Goal: Task Accomplishment & Management: Use online tool/utility

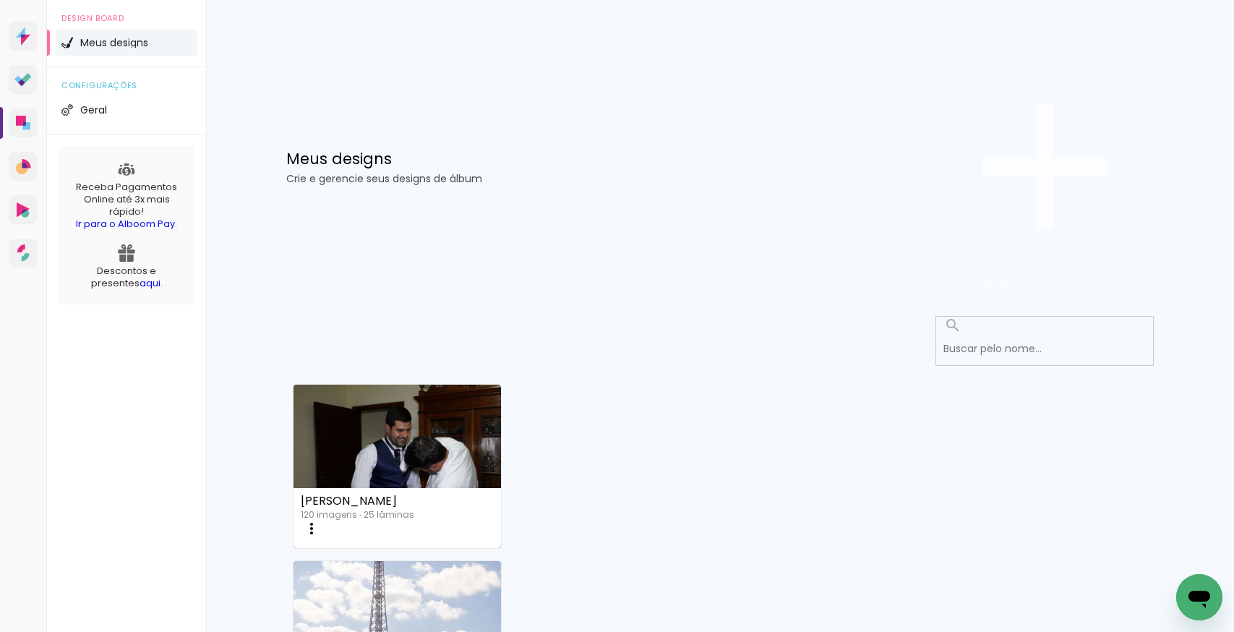
click at [1012, 275] on span "Criar um design" at bounding box center [974, 282] width 75 height 14
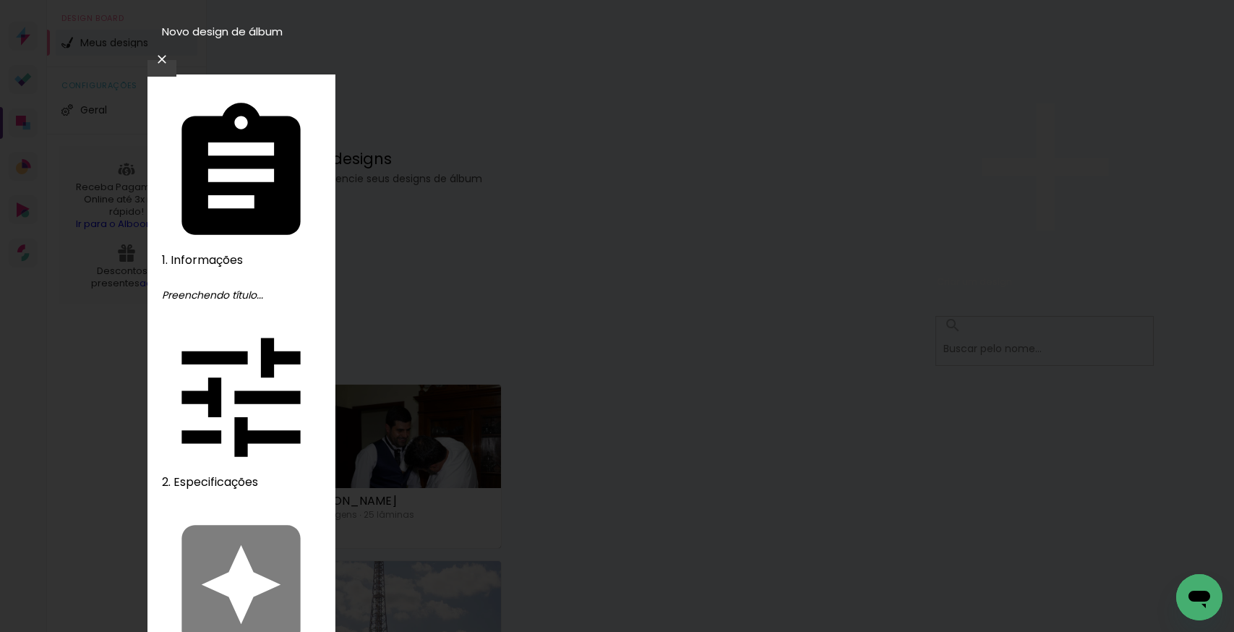
type input "[PERSON_NAME] E [PERSON_NAME]"
type paper-input "[PERSON_NAME] E [PERSON_NAME]"
click at [0, 0] on slot "Avançar" at bounding box center [0, 0] width 0 height 0
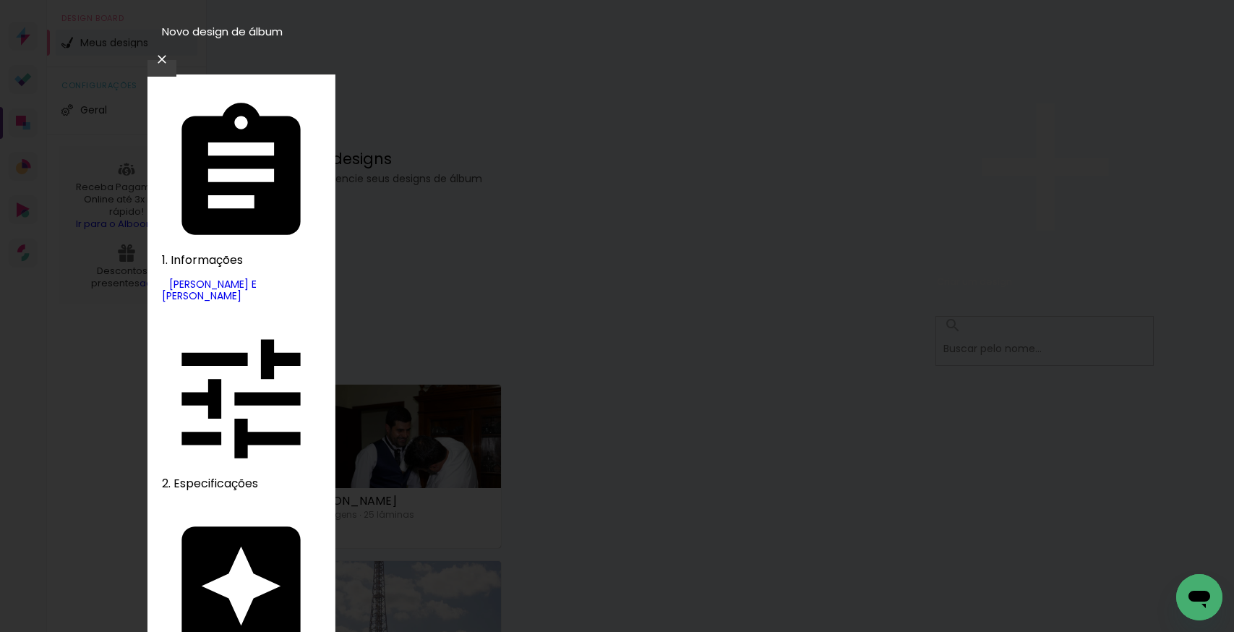
click at [0, 0] on slot "Avançar" at bounding box center [0, 0] width 0 height 0
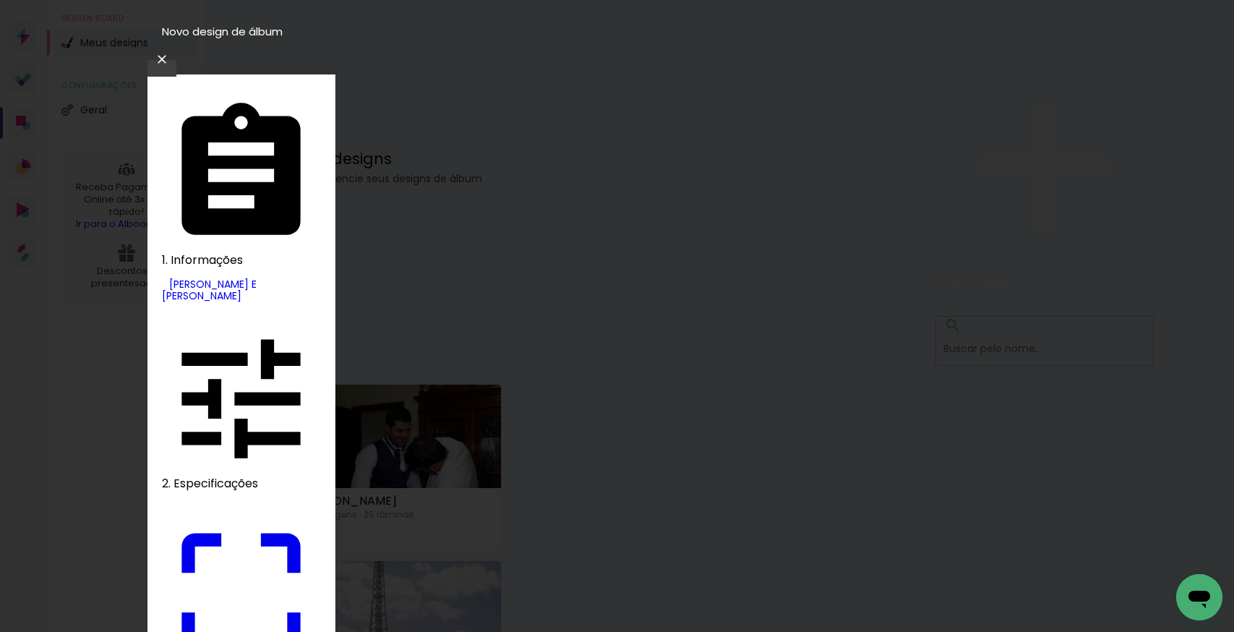
type input "30,5"
type paper-input "30,5"
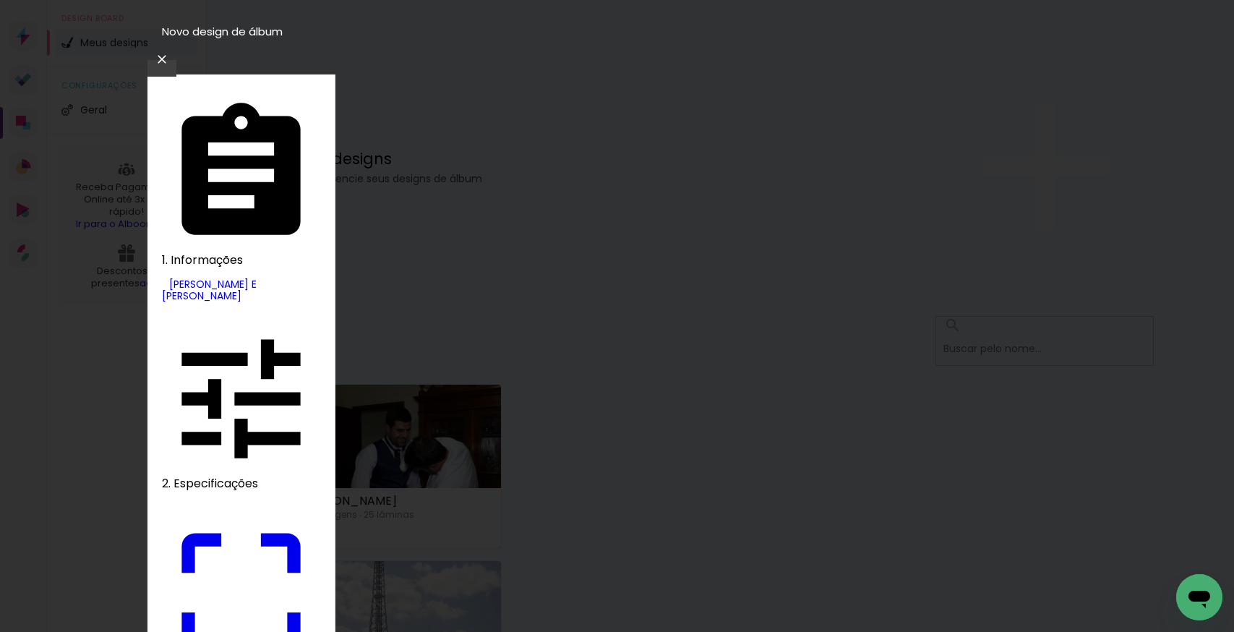
type input "61"
type paper-input "61"
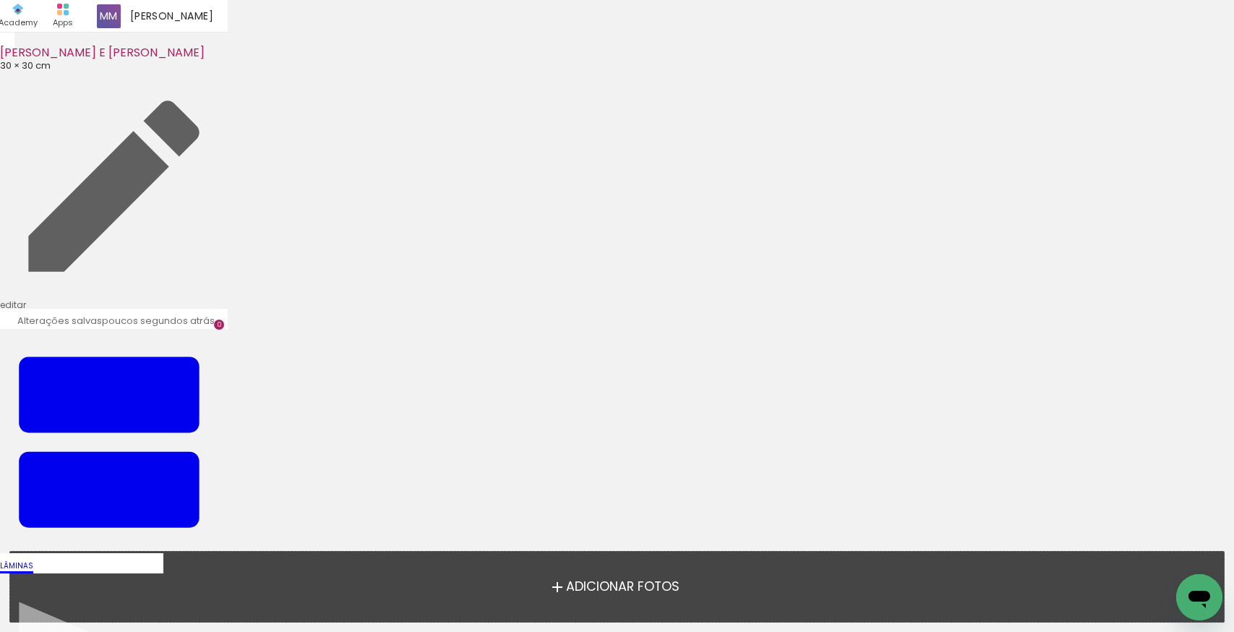
click at [627, 588] on span "Adicionar Fotos" at bounding box center [622, 586] width 113 height 13
click at [0, 0] on input "file" at bounding box center [0, 0] width 0 height 0
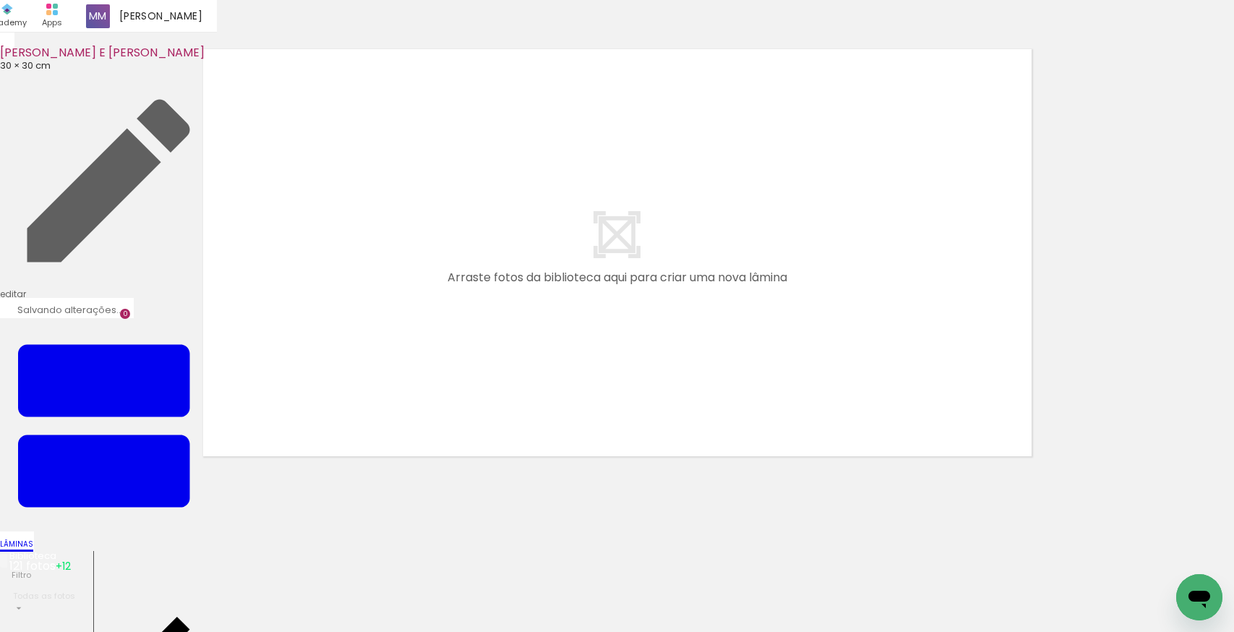
scroll to position [18, 0]
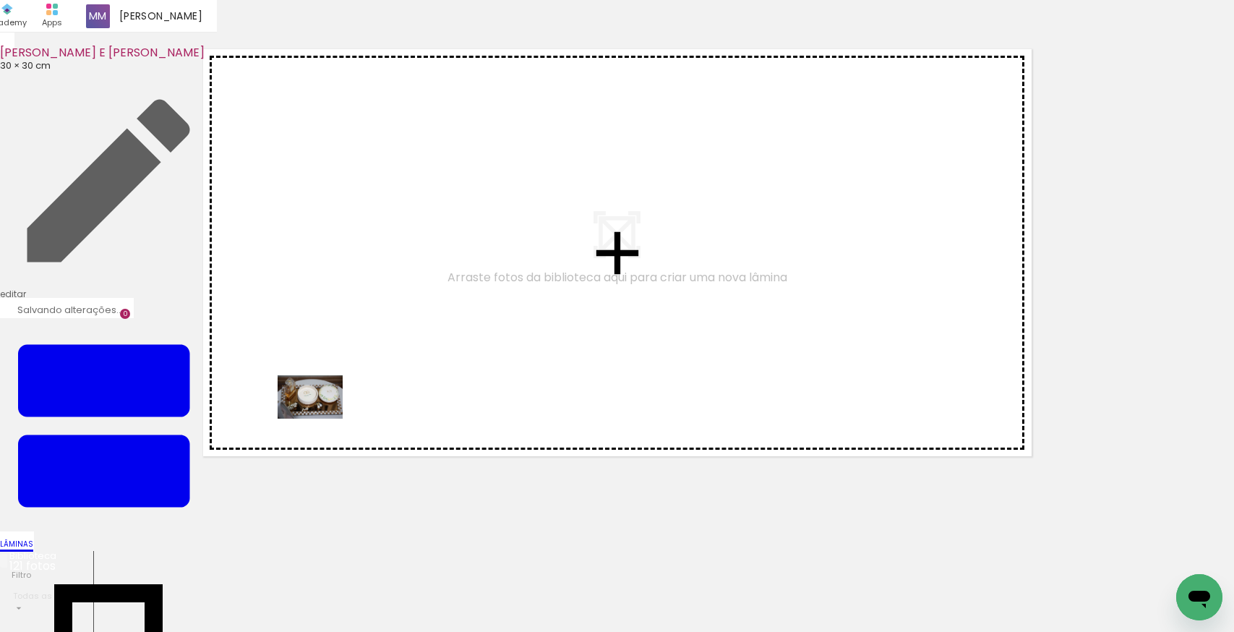
drag, startPoint x: 166, startPoint y: 589, endPoint x: 321, endPoint y: 418, distance: 230.2
click at [321, 418] on quentale-workspace at bounding box center [617, 316] width 1234 height 632
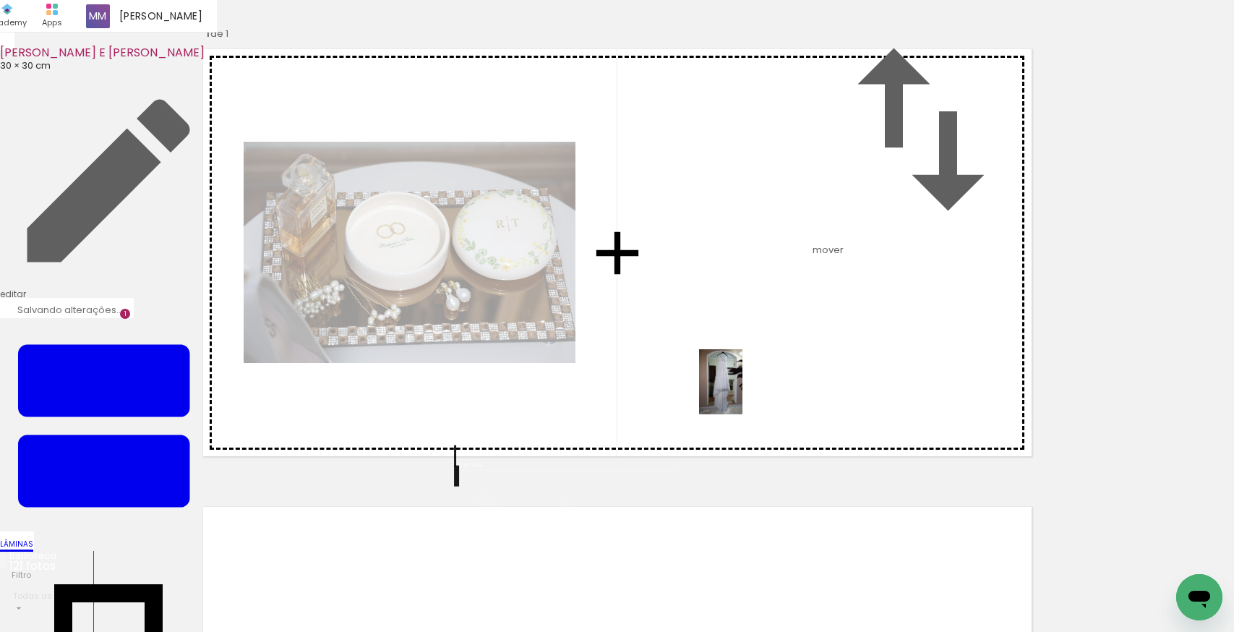
drag, startPoint x: 233, startPoint y: 595, endPoint x: 334, endPoint y: 583, distance: 101.1
click at [738, 391] on quentale-workspace at bounding box center [617, 316] width 1234 height 632
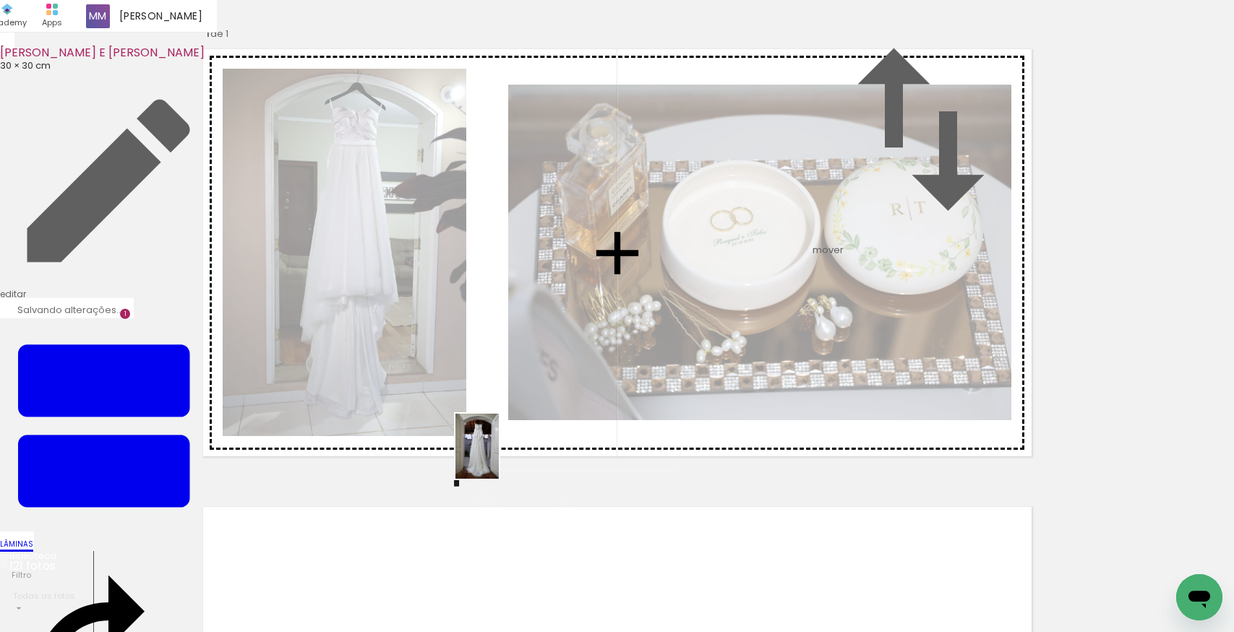
drag, startPoint x: 485, startPoint y: 496, endPoint x: 499, endPoint y: 457, distance: 41.4
click at [499, 457] on quentale-workspace at bounding box center [617, 316] width 1234 height 632
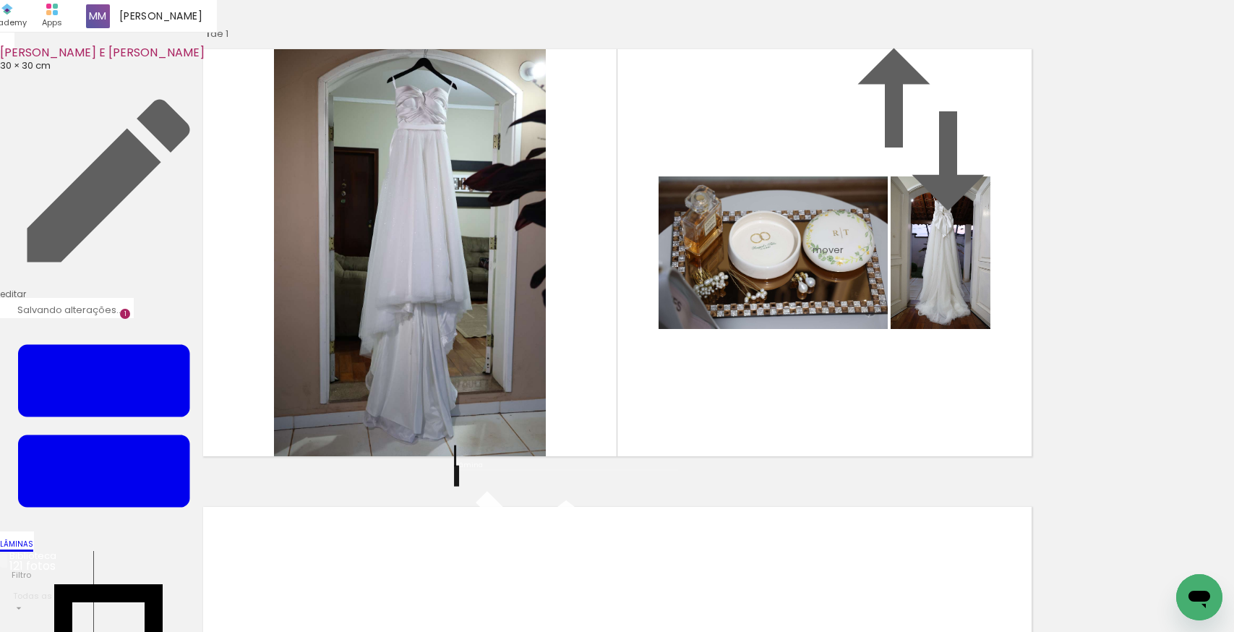
scroll to position [103, 0]
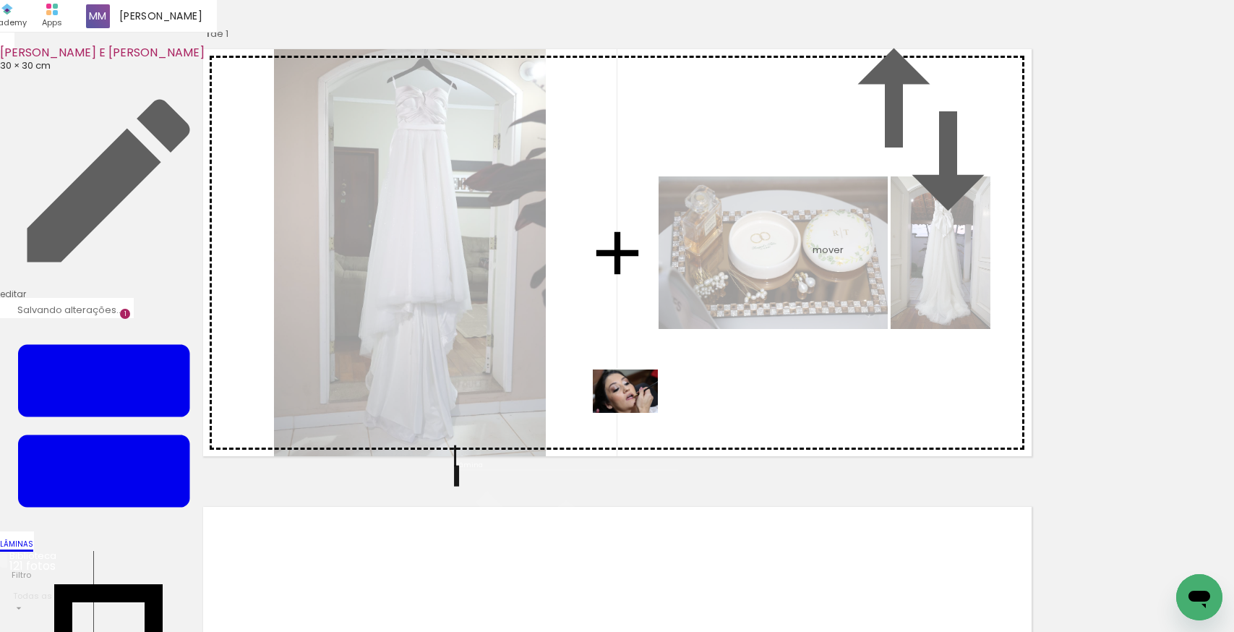
drag, startPoint x: 405, startPoint y: 583, endPoint x: 507, endPoint y: 611, distance: 104.8
click at [657, 381] on quentale-workspace at bounding box center [617, 316] width 1234 height 632
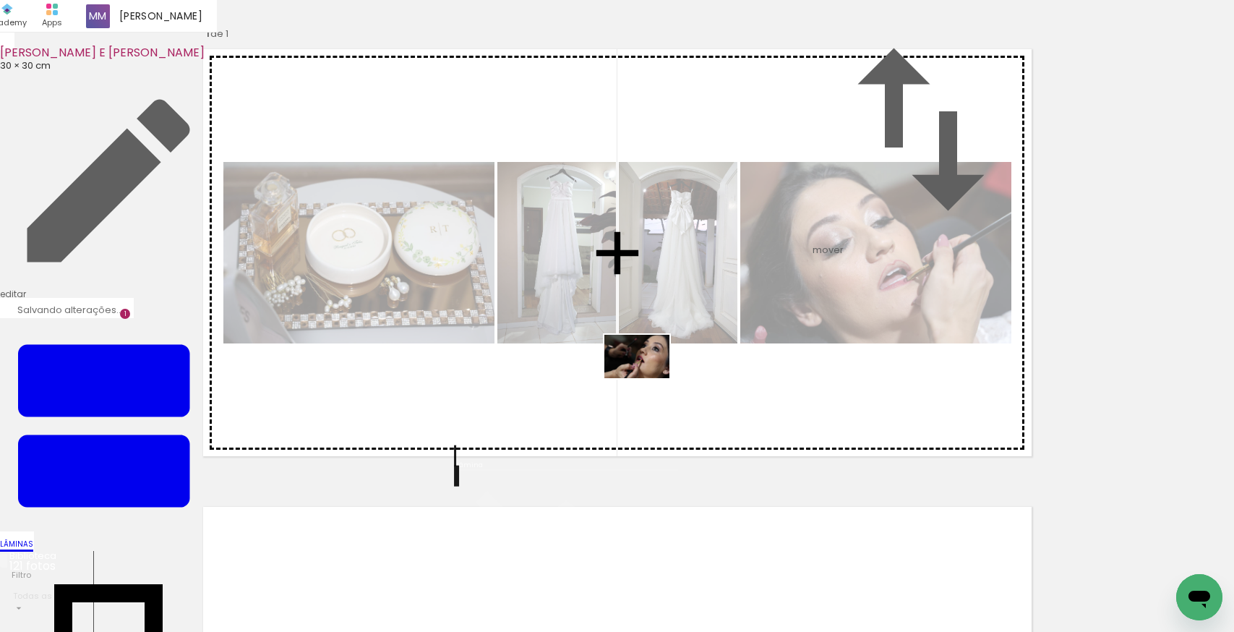
drag, startPoint x: 486, startPoint y: 590, endPoint x: 647, endPoint y: 378, distance: 266.7
click at [647, 378] on quentale-workspace at bounding box center [617, 316] width 1234 height 632
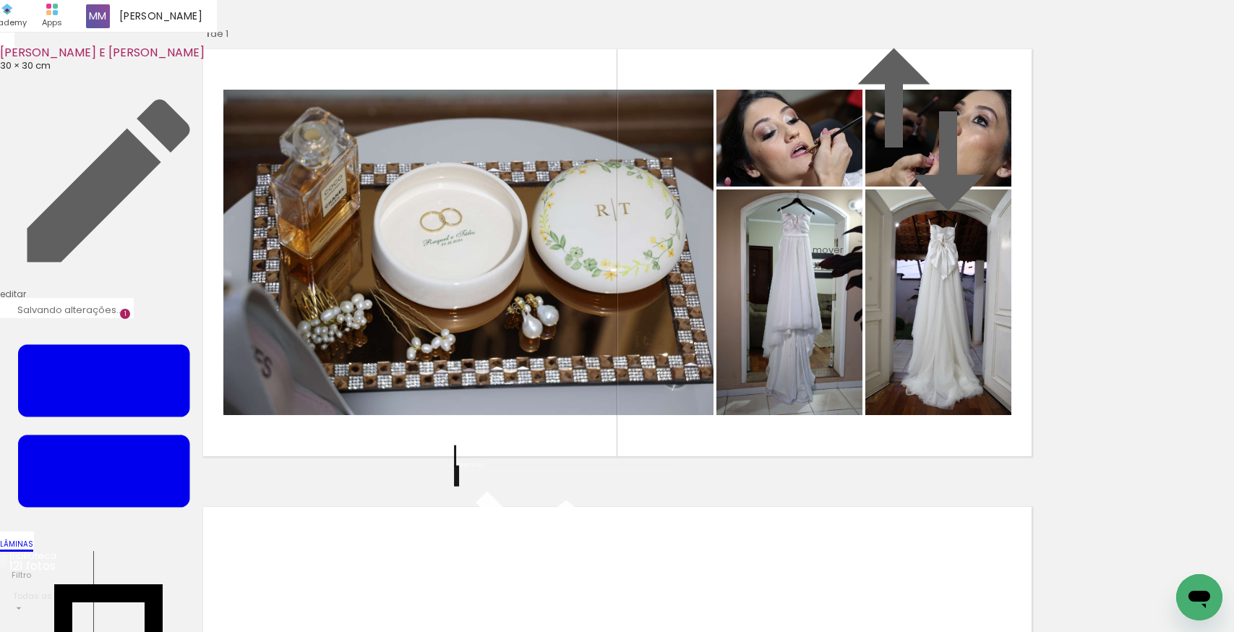
scroll to position [153, 0]
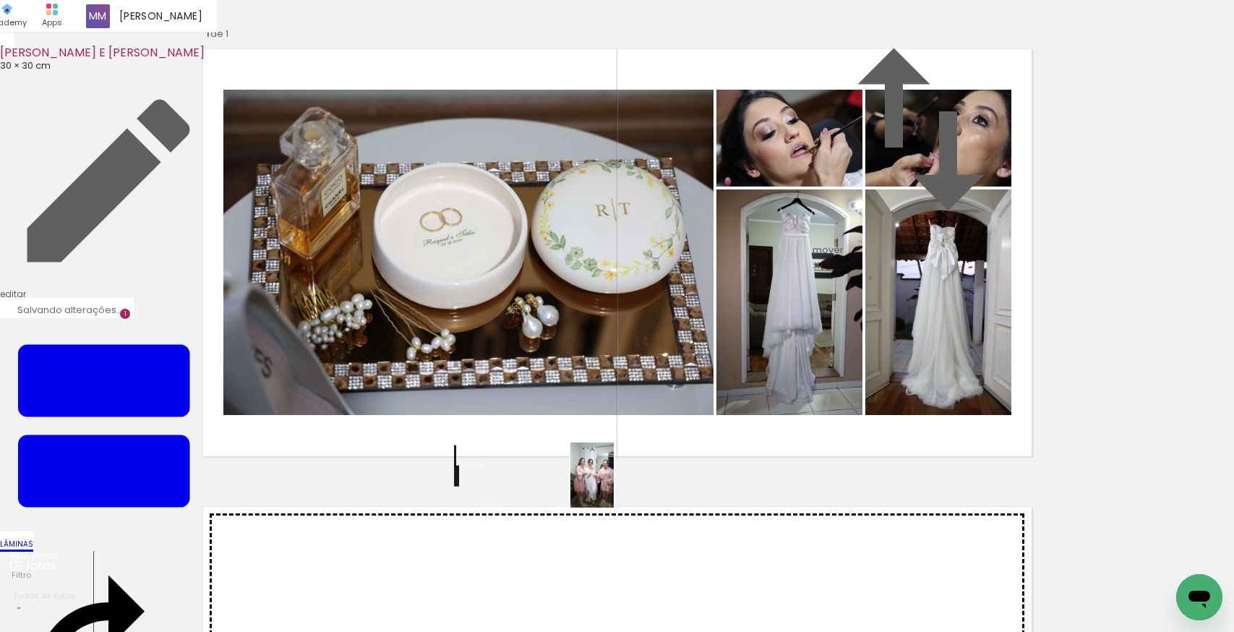
drag, startPoint x: 650, startPoint y: 434, endPoint x: 614, endPoint y: 486, distance: 62.8
click at [614, 486] on quentale-workspace at bounding box center [617, 316] width 1234 height 632
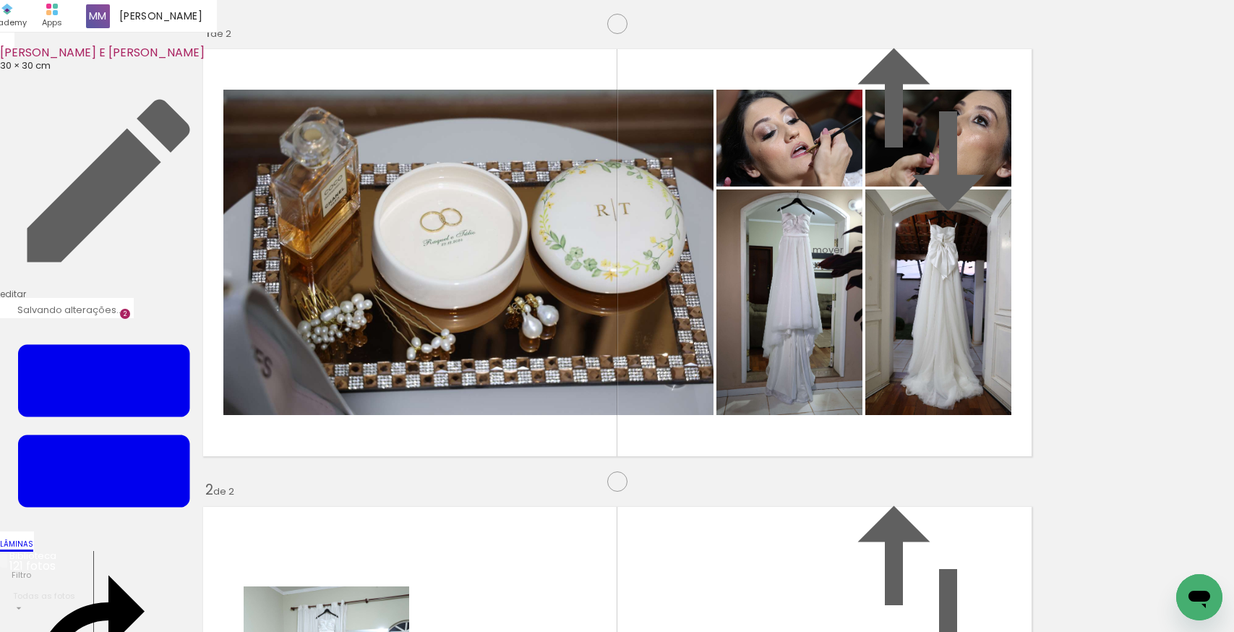
scroll to position [475, 0]
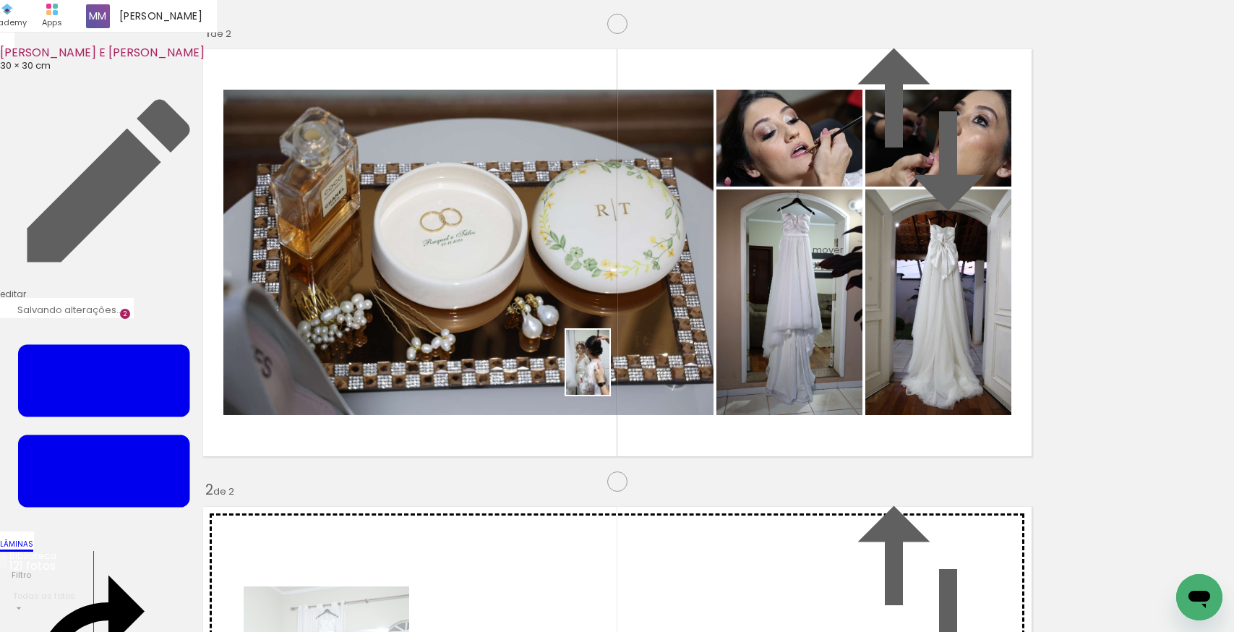
drag, startPoint x: 638, startPoint y: 594, endPoint x: 609, endPoint y: 373, distance: 223.0
click at [609, 373] on quentale-workspace at bounding box center [617, 316] width 1234 height 632
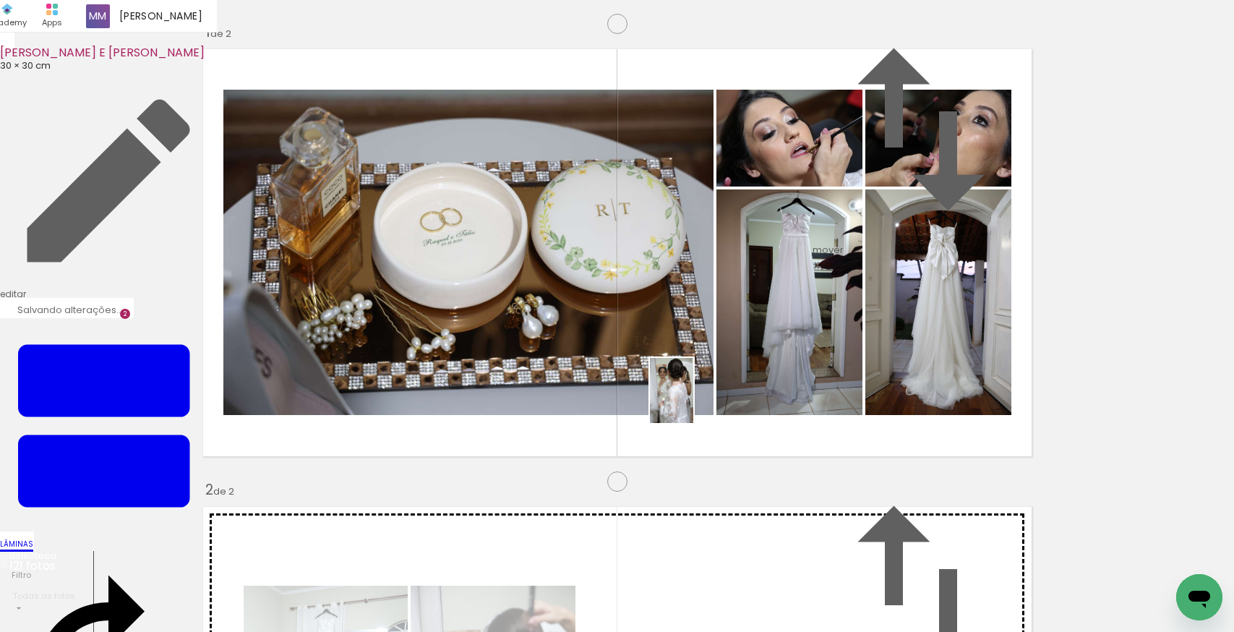
drag, startPoint x: 723, startPoint y: 583, endPoint x: 693, endPoint y: 401, distance: 184.6
click at [693, 401] on quentale-workspace at bounding box center [617, 316] width 1234 height 632
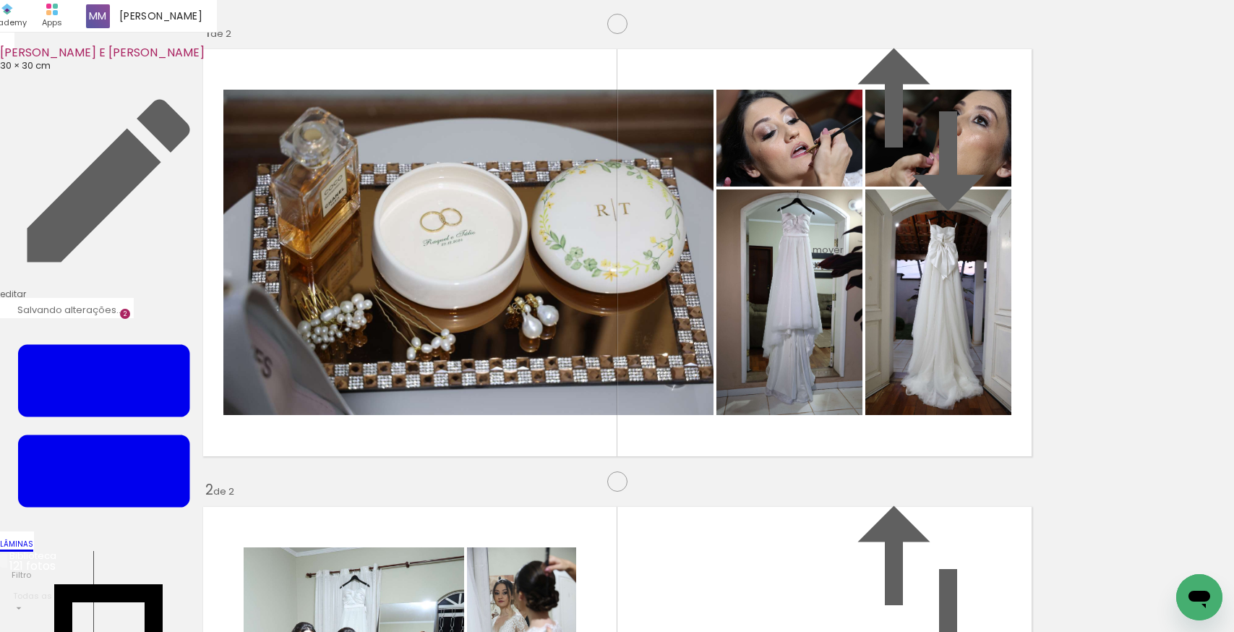
drag, startPoint x: 737, startPoint y: 410, endPoint x: 900, endPoint y: 592, distance: 243.6
click at [737, 410] on quentale-workspace at bounding box center [617, 316] width 1234 height 632
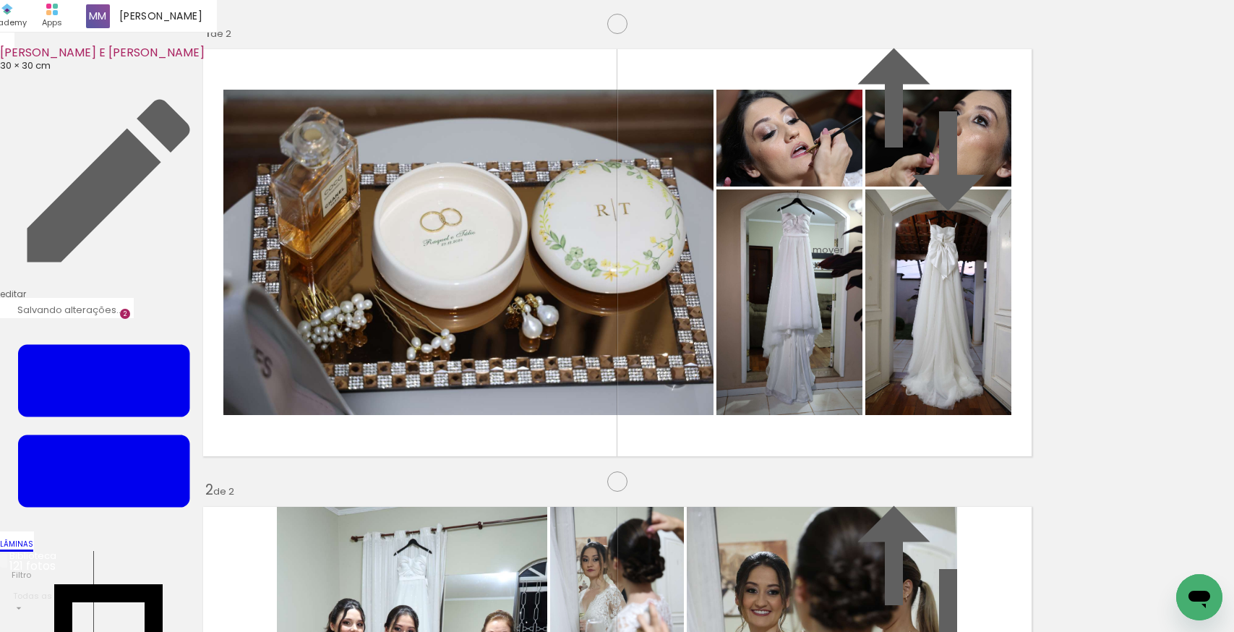
scroll to position [762, 0]
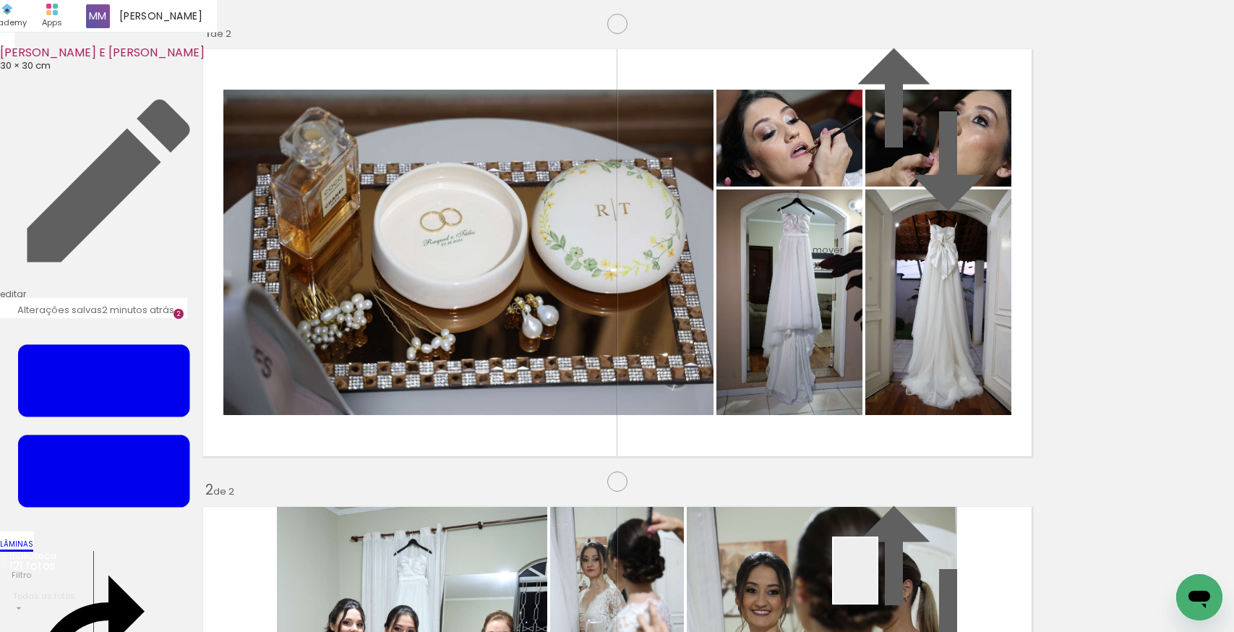
drag, startPoint x: 878, startPoint y: 587, endPoint x: 965, endPoint y: 595, distance: 87.8
click at [784, 468] on quentale-workspace at bounding box center [617, 316] width 1234 height 632
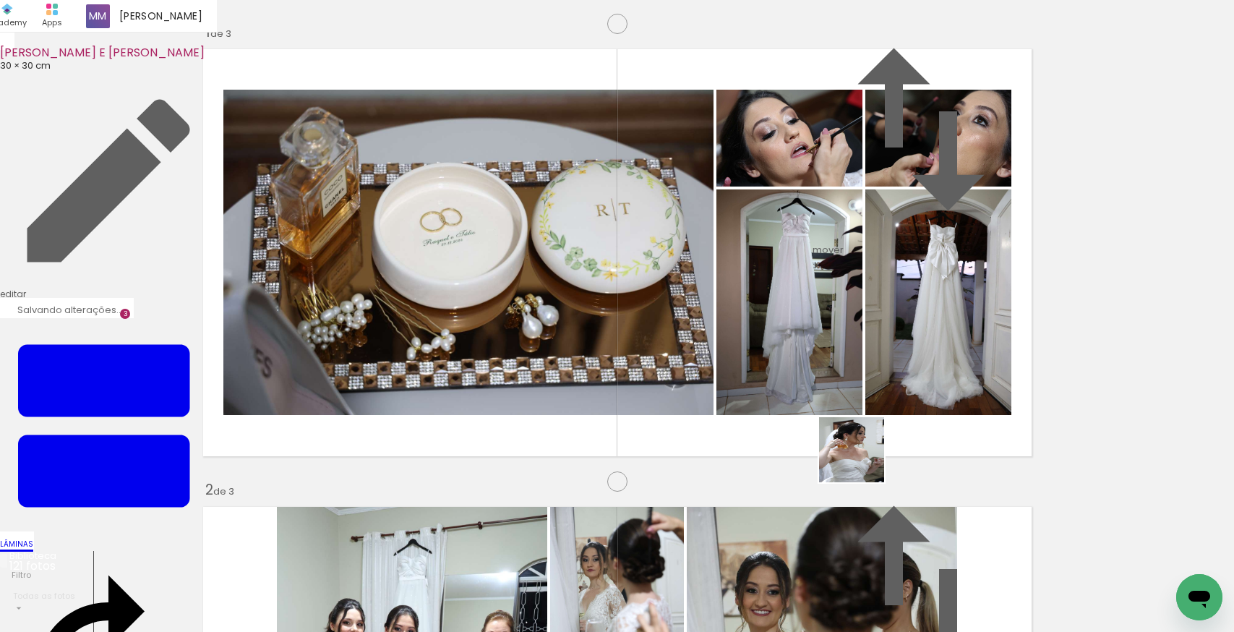
drag, startPoint x: 969, startPoint y: 593, endPoint x: 859, endPoint y: 457, distance: 174.1
click at [859, 457] on quentale-workspace at bounding box center [617, 316] width 1234 height 632
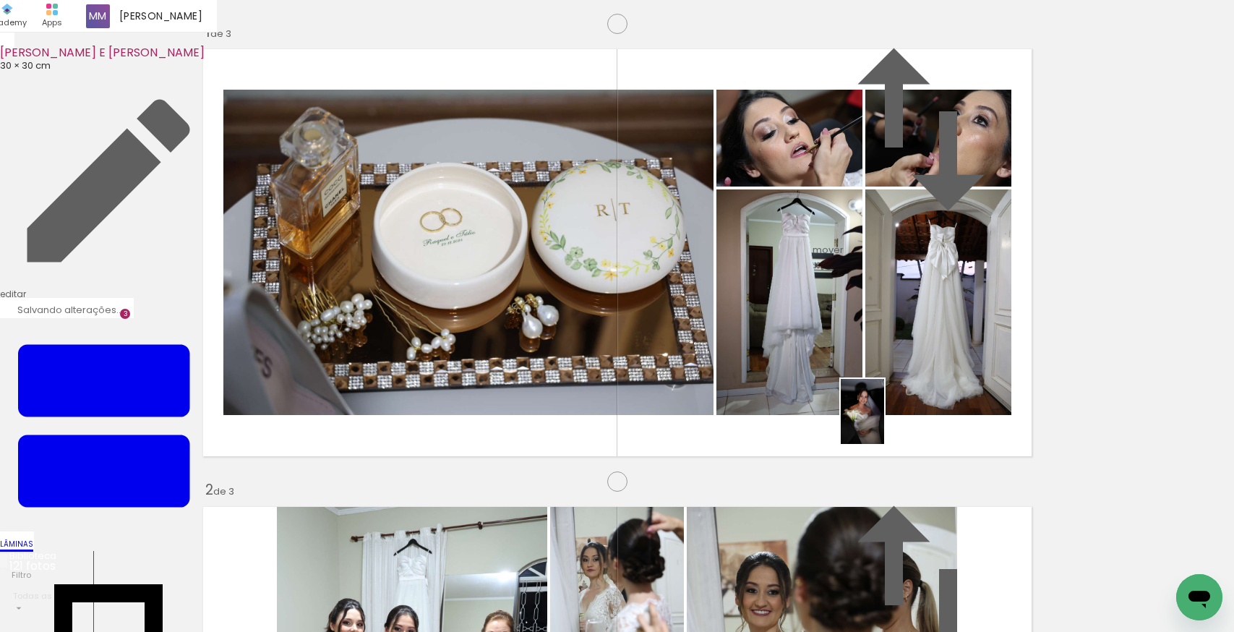
drag, startPoint x: 1045, startPoint y: 593, endPoint x: 884, endPoint y: 422, distance: 235.2
click at [884, 422] on quentale-workspace at bounding box center [617, 316] width 1234 height 632
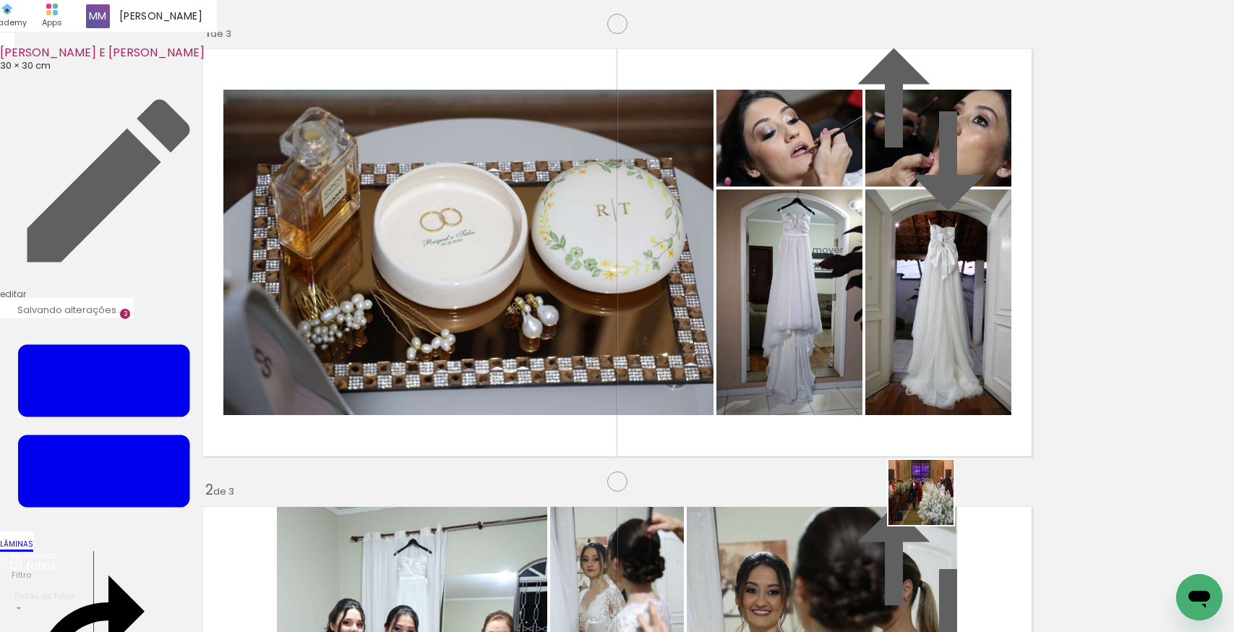
drag, startPoint x: 1125, startPoint y: 586, endPoint x: 931, endPoint y: 503, distance: 210.7
click at [931, 503] on quentale-workspace at bounding box center [617, 316] width 1234 height 632
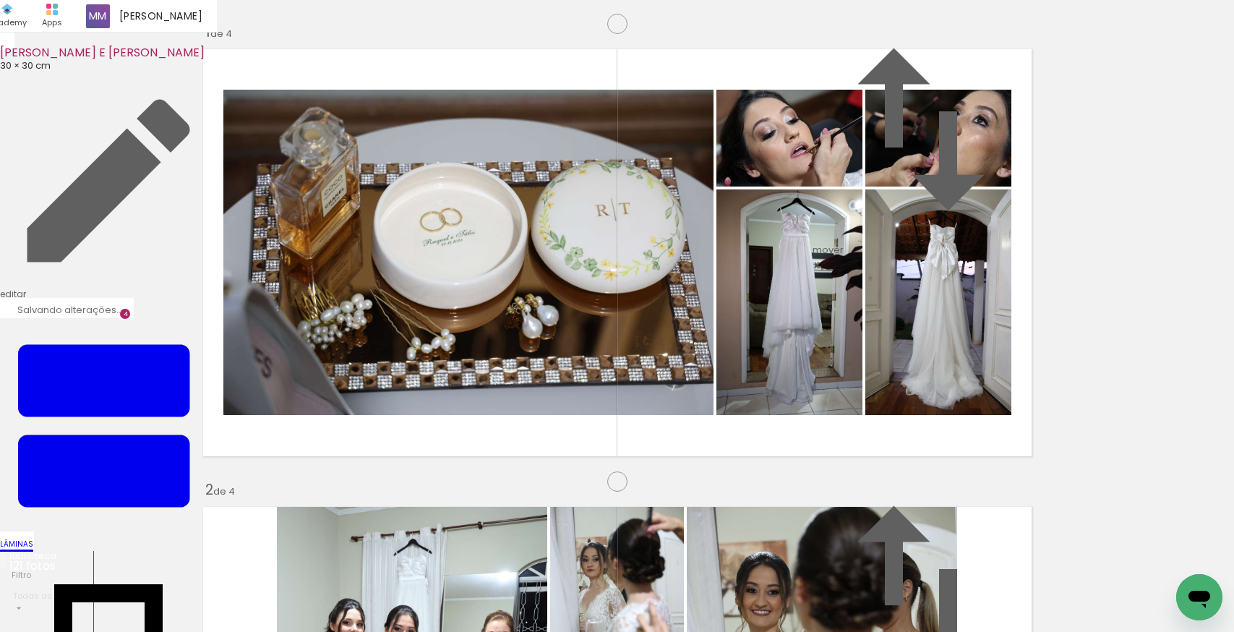
scroll to position [1525, 0]
drag, startPoint x: 205, startPoint y: 593, endPoint x: 265, endPoint y: 507, distance: 105.9
click at [265, 507] on quentale-workspace at bounding box center [617, 316] width 1234 height 632
drag, startPoint x: 294, startPoint y: 596, endPoint x: 382, endPoint y: 460, distance: 162.0
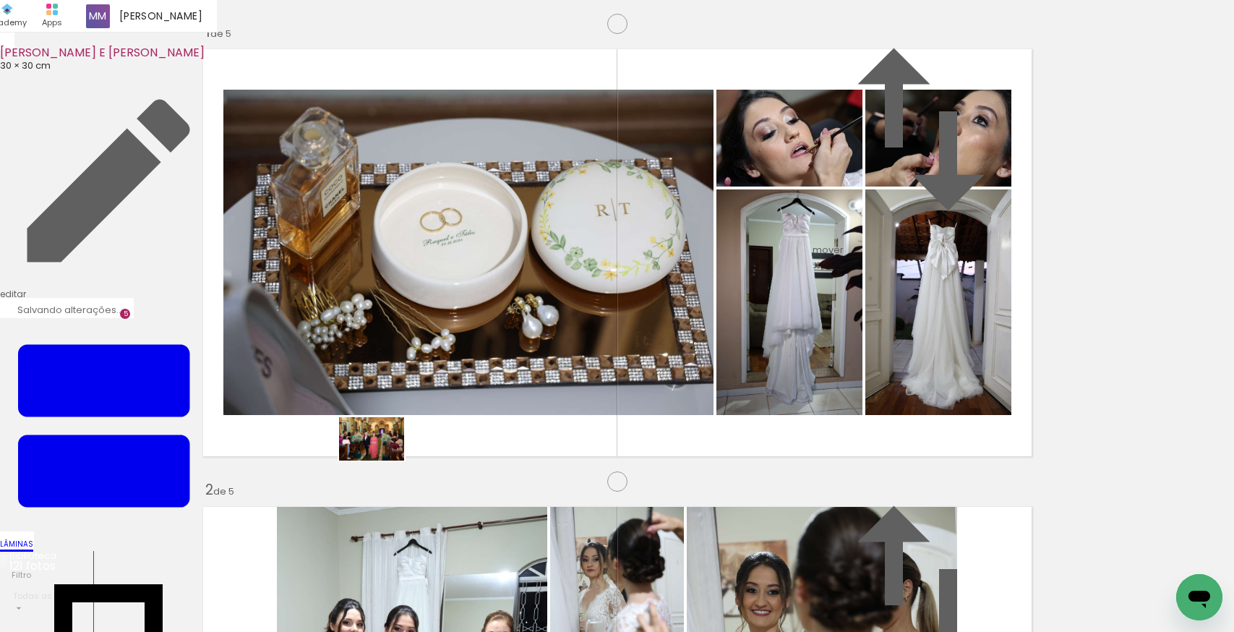
click at [382, 460] on quentale-workspace at bounding box center [617, 316] width 1234 height 632
drag, startPoint x: 365, startPoint y: 585, endPoint x: 417, endPoint y: 470, distance: 126.1
click at [417, 470] on quentale-workspace at bounding box center [617, 316] width 1234 height 632
drag, startPoint x: 418, startPoint y: 522, endPoint x: 388, endPoint y: 457, distance: 71.8
click at [388, 457] on quentale-workspace at bounding box center [617, 316] width 1234 height 632
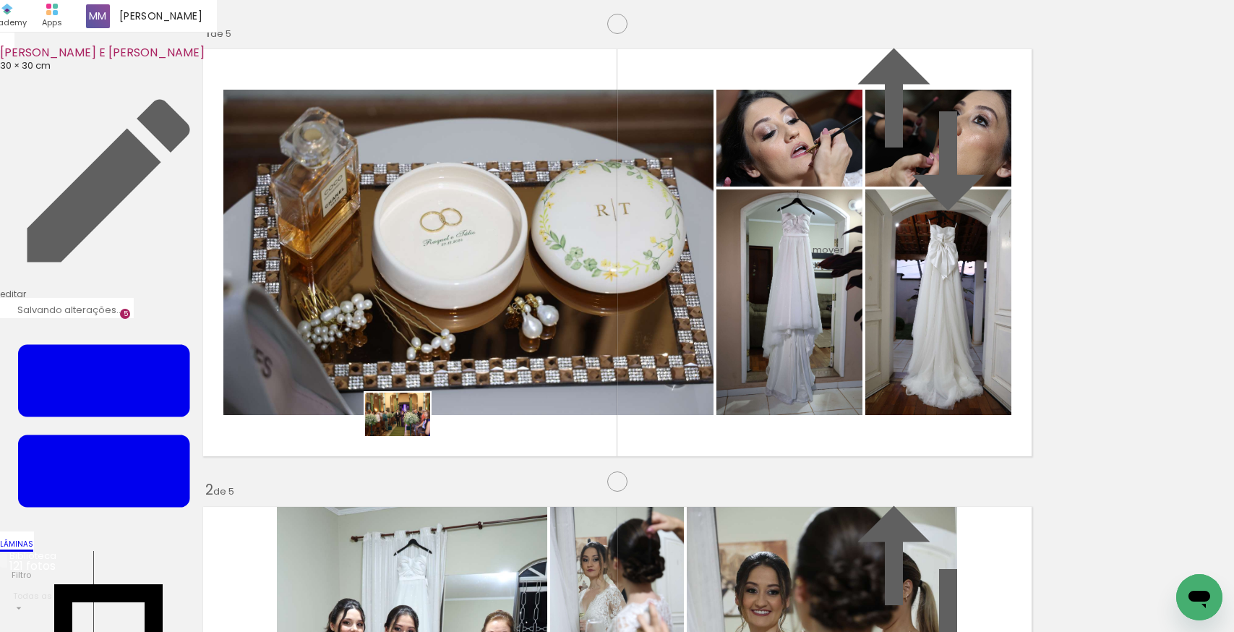
drag, startPoint x: 431, startPoint y: 462, endPoint x: 408, endPoint y: 436, distance: 34.3
click at [408, 436] on quentale-workspace at bounding box center [617, 316] width 1234 height 632
drag, startPoint x: 611, startPoint y: 592, endPoint x: 645, endPoint y: 449, distance: 147.1
click at [645, 449] on quentale-workspace at bounding box center [617, 316] width 1234 height 632
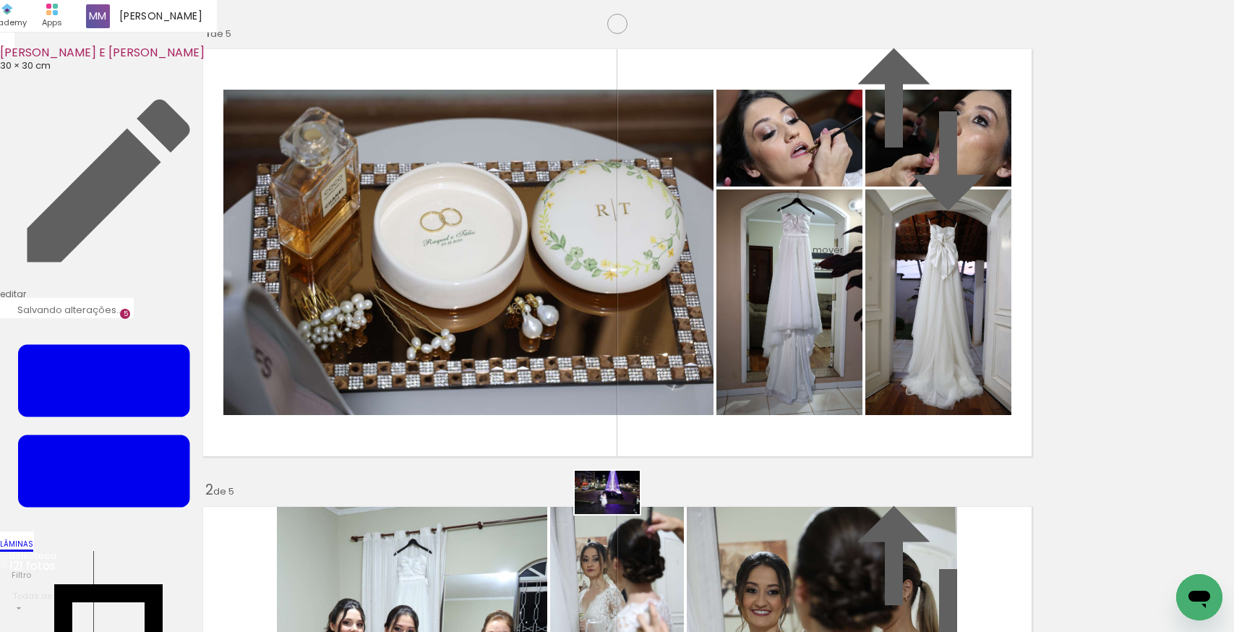
drag, startPoint x: 683, startPoint y: 588, endPoint x: 618, endPoint y: 514, distance: 98.3
click at [618, 514] on quentale-workspace at bounding box center [617, 316] width 1234 height 632
drag, startPoint x: 761, startPoint y: 598, endPoint x: 726, endPoint y: 448, distance: 153.7
click at [726, 448] on quentale-workspace at bounding box center [617, 316] width 1234 height 632
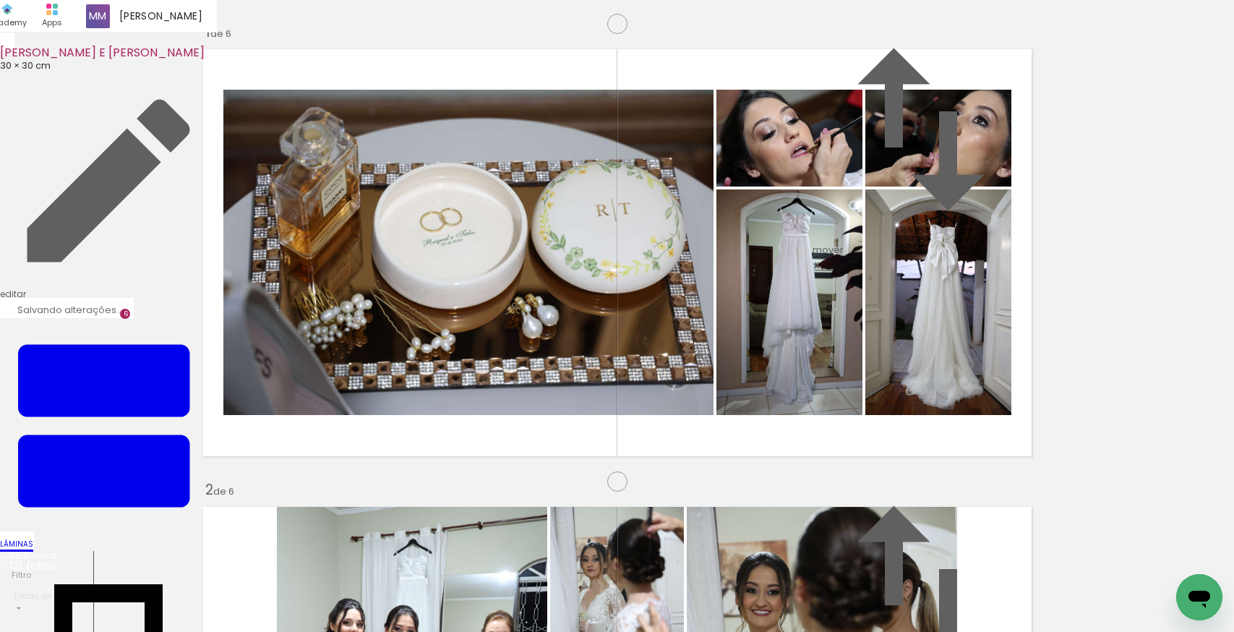
drag, startPoint x: 844, startPoint y: 591, endPoint x: 755, endPoint y: 479, distance: 143.0
click at [755, 479] on quentale-workspace at bounding box center [617, 316] width 1234 height 632
drag, startPoint x: 924, startPoint y: 595, endPoint x: 826, endPoint y: 479, distance: 152.3
click at [826, 479] on quentale-workspace at bounding box center [617, 316] width 1234 height 632
drag, startPoint x: 953, startPoint y: 554, endPoint x: 864, endPoint y: 484, distance: 113.8
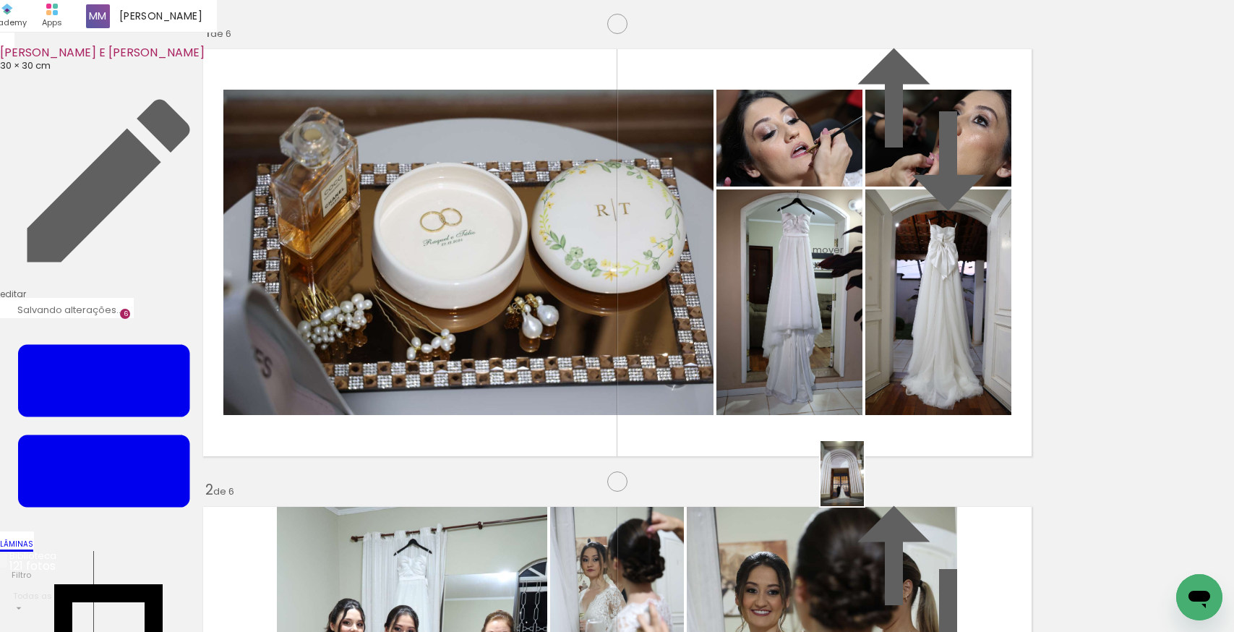
click at [864, 484] on quentale-workspace at bounding box center [617, 316] width 1234 height 632
drag, startPoint x: 614, startPoint y: 595, endPoint x: 611, endPoint y: 444, distance: 151.0
click at [611, 444] on quentale-workspace at bounding box center [617, 316] width 1234 height 632
drag, startPoint x: 292, startPoint y: 577, endPoint x: 214, endPoint y: 592, distance: 79.4
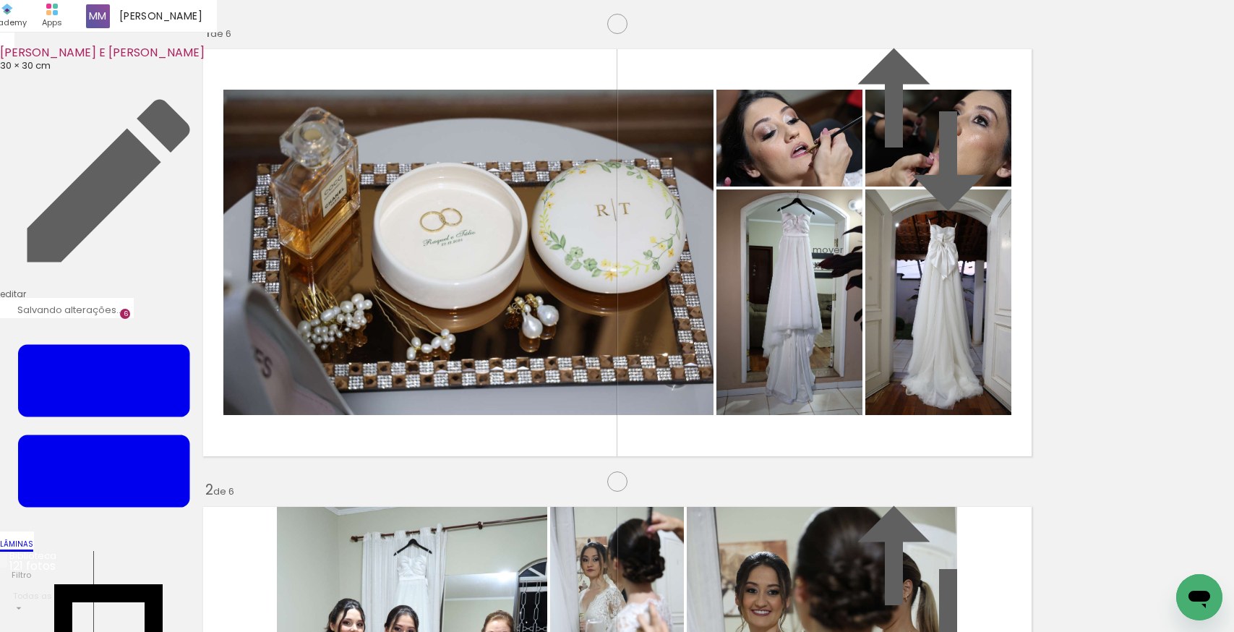
click at [0, 0] on slot at bounding box center [0, 0] width 0 height 0
drag, startPoint x: 241, startPoint y: 589, endPoint x: 301, endPoint y: 470, distance: 133.5
click at [301, 470] on quentale-workspace at bounding box center [617, 316] width 1234 height 632
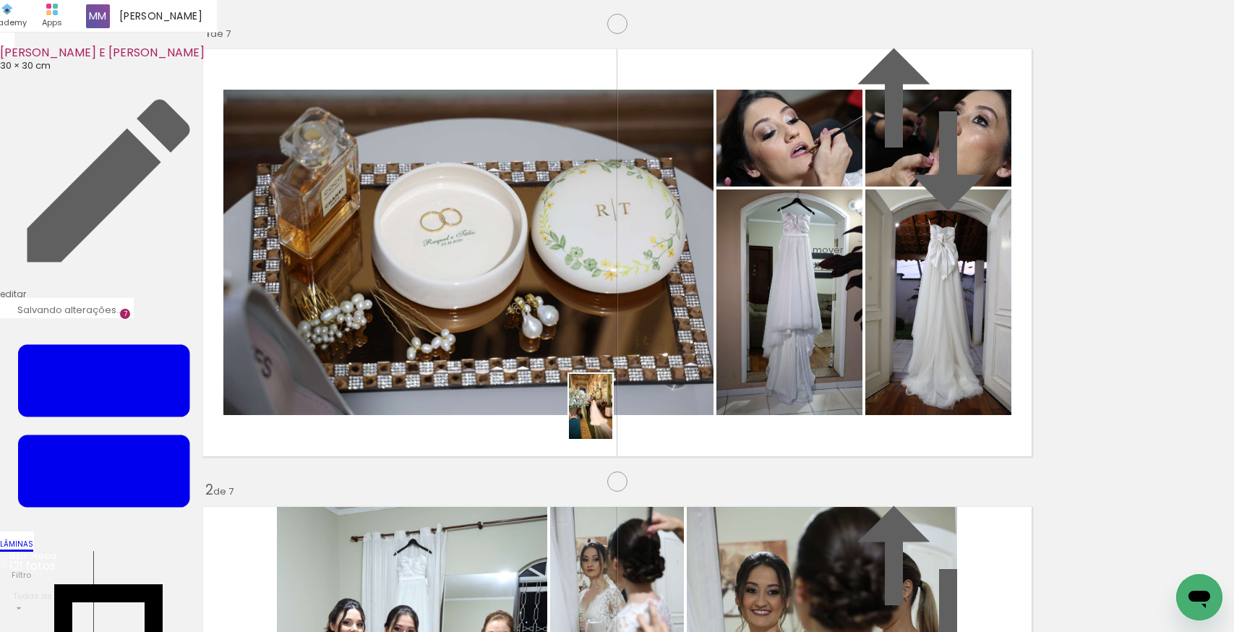
drag, startPoint x: 326, startPoint y: 595, endPoint x: 612, endPoint y: 417, distance: 336.9
click at [612, 417] on quentale-workspace at bounding box center [617, 316] width 1234 height 632
drag, startPoint x: 410, startPoint y: 580, endPoint x: 401, endPoint y: 481, distance: 100.2
click at [401, 481] on quentale-workspace at bounding box center [617, 316] width 1234 height 632
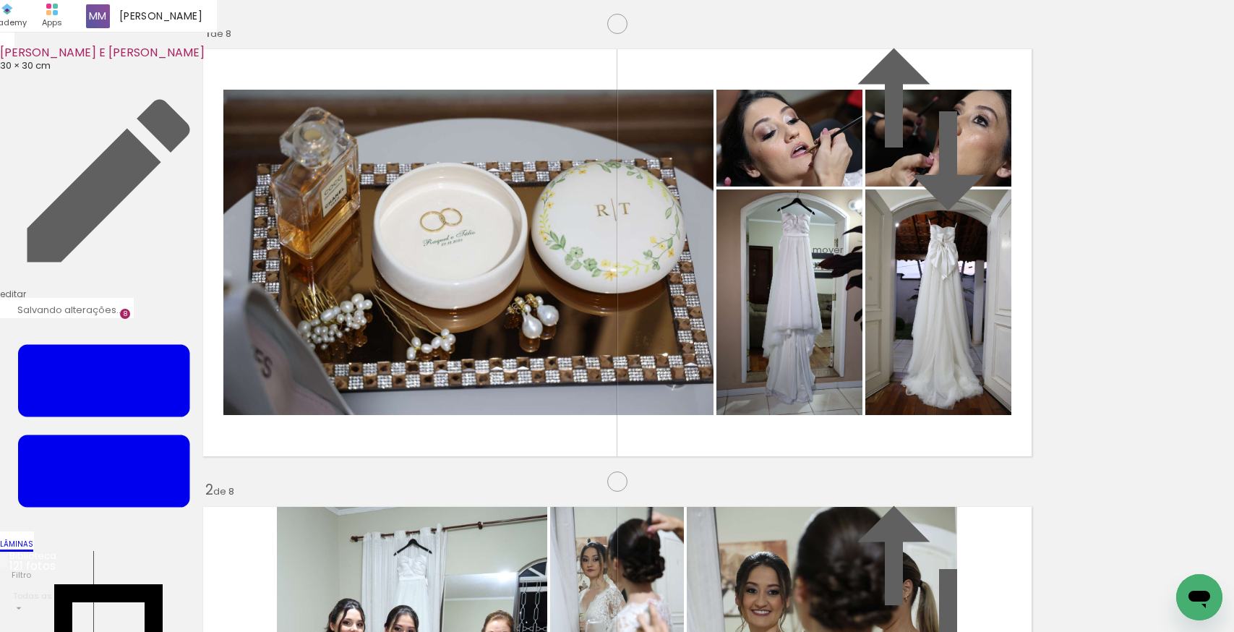
scroll to position [3220, 0]
drag, startPoint x: 501, startPoint y: 590, endPoint x: 605, endPoint y: 452, distance: 173.4
click at [605, 452] on quentale-workspace at bounding box center [617, 316] width 1234 height 632
drag, startPoint x: 561, startPoint y: 578, endPoint x: 543, endPoint y: 475, distance: 105.0
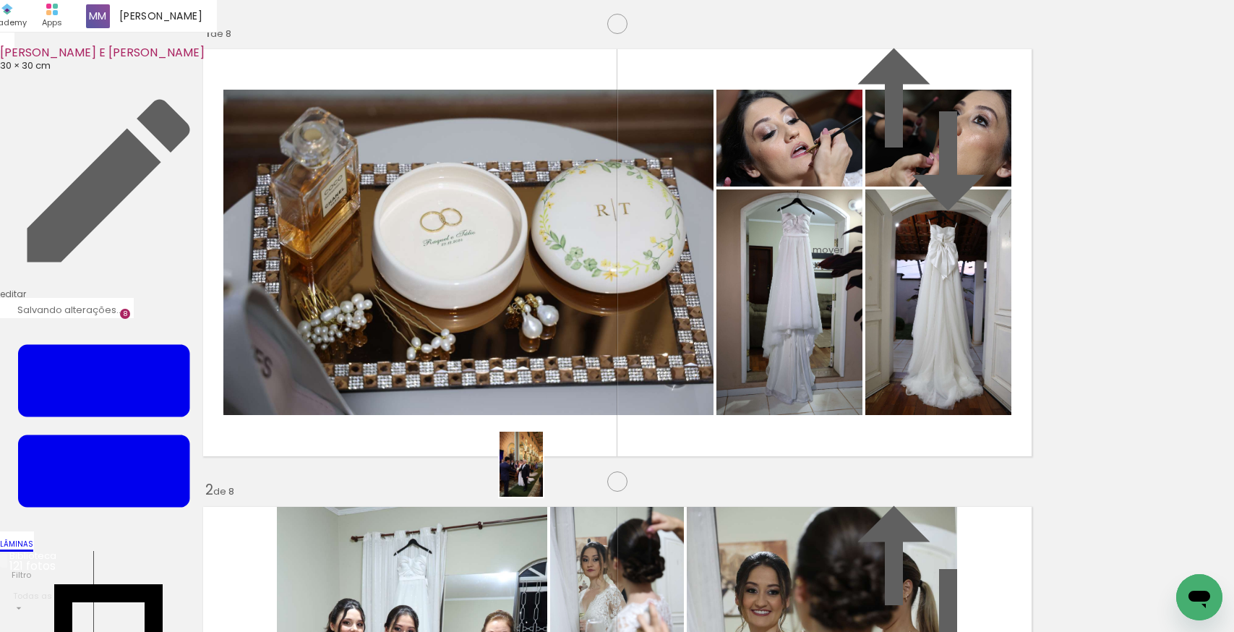
click at [543, 475] on quentale-workspace at bounding box center [617, 316] width 1234 height 632
drag, startPoint x: 590, startPoint y: 478, endPoint x: 592, endPoint y: 489, distance: 11.1
click at [588, 476] on quentale-workspace at bounding box center [617, 316] width 1234 height 632
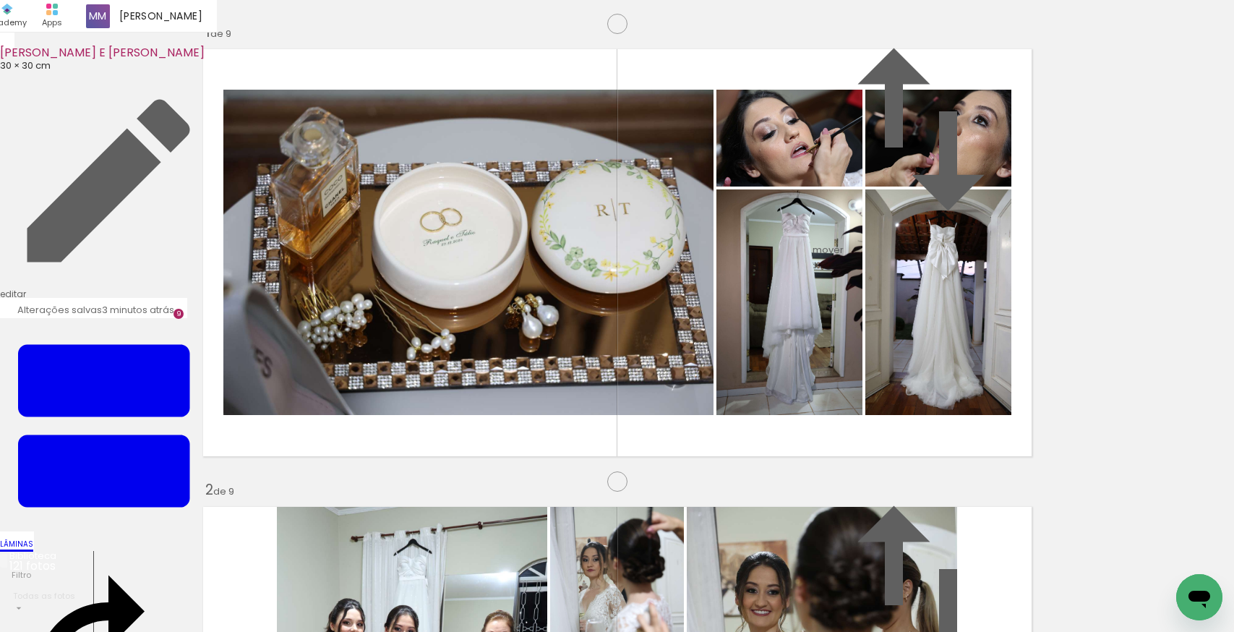
scroll to position [3678, 0]
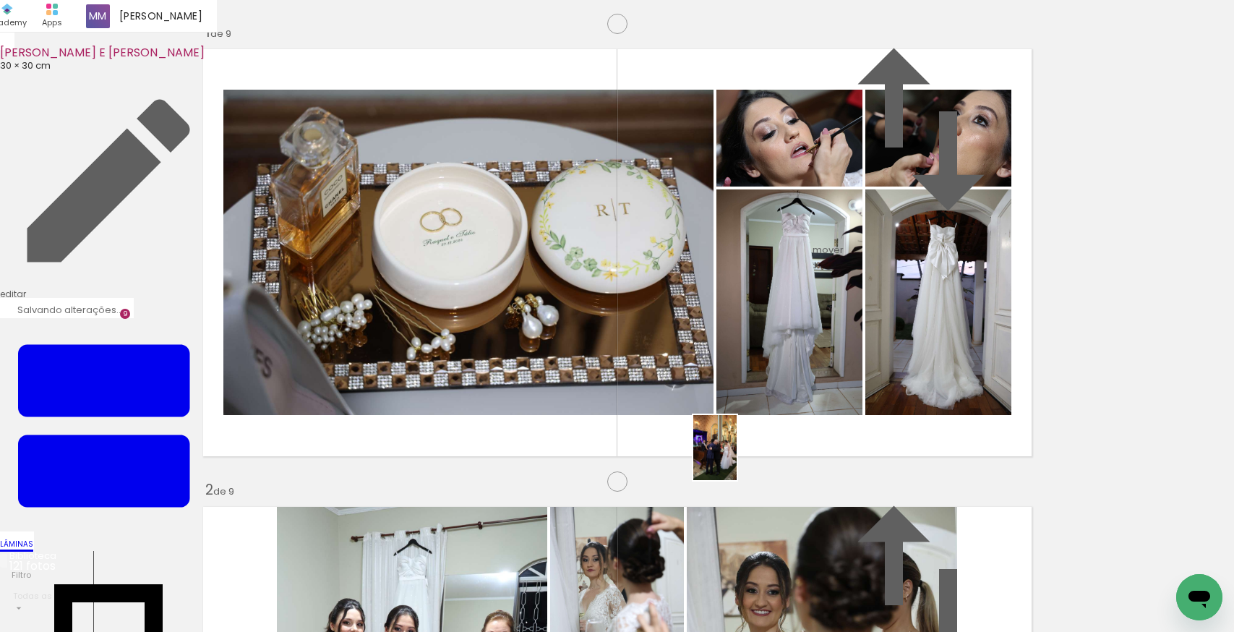
drag, startPoint x: 718, startPoint y: 582, endPoint x: 736, endPoint y: 458, distance: 125.0
click at [736, 458] on quentale-workspace at bounding box center [617, 316] width 1234 height 632
drag, startPoint x: 804, startPoint y: 592, endPoint x: 765, endPoint y: 414, distance: 182.0
click at [765, 414] on quentale-workspace at bounding box center [617, 316] width 1234 height 632
drag, startPoint x: 887, startPoint y: 592, endPoint x: 977, endPoint y: 462, distance: 158.4
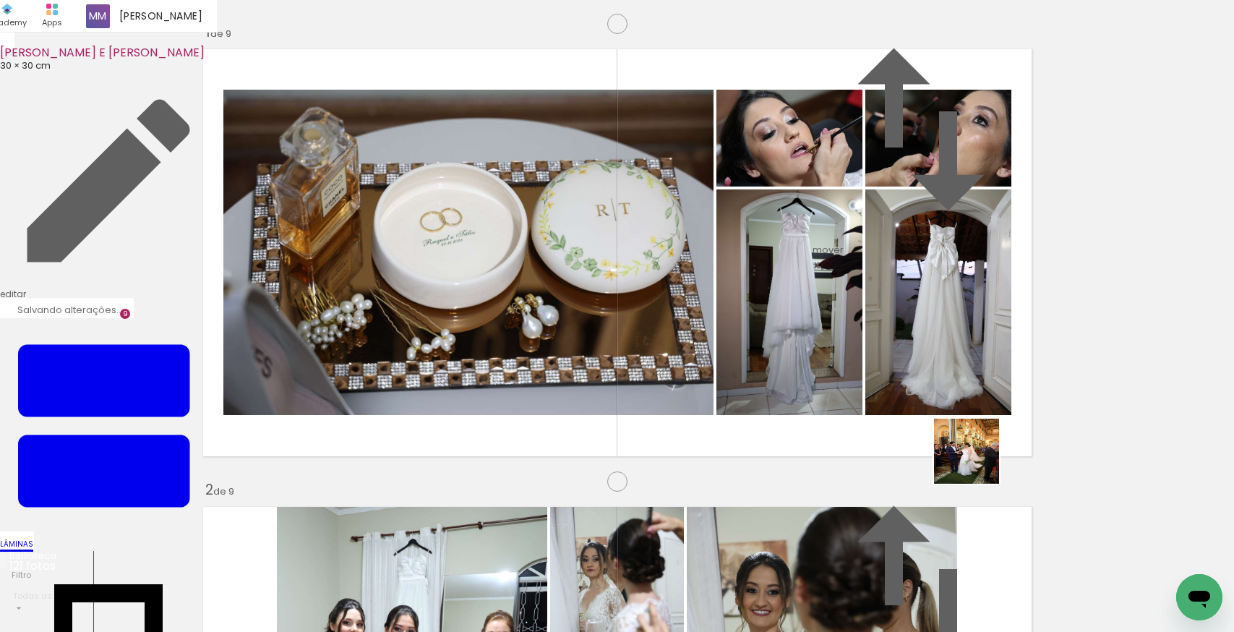
click at [977, 462] on quentale-workspace at bounding box center [617, 316] width 1234 height 632
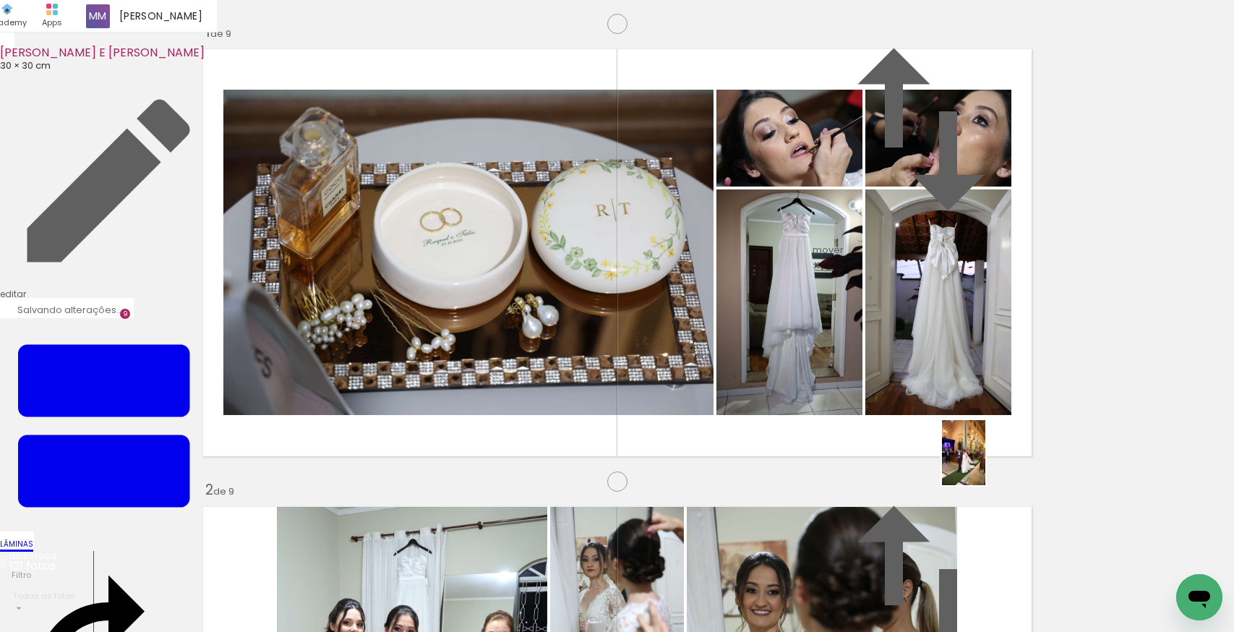
drag, startPoint x: 977, startPoint y: 594, endPoint x: 985, endPoint y: 463, distance: 131.0
click at [985, 463] on quentale-workspace at bounding box center [617, 316] width 1234 height 632
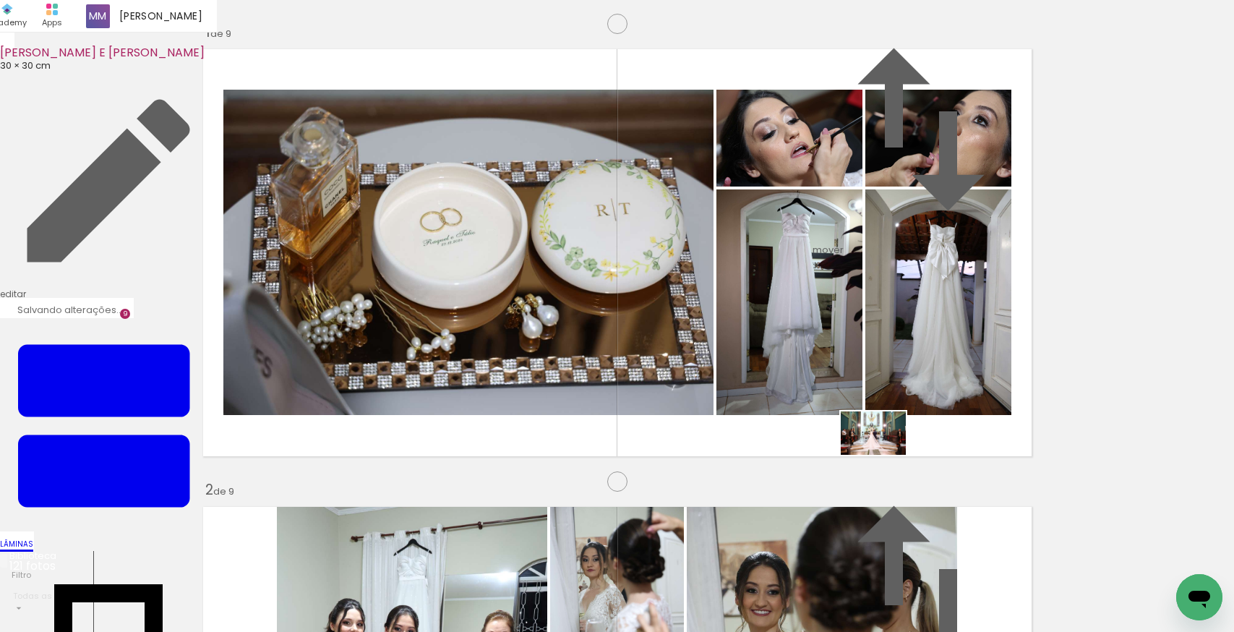
drag, startPoint x: 885, startPoint y: 481, endPoint x: 884, endPoint y: 455, distance: 26.0
click at [884, 455] on quentale-workspace at bounding box center [617, 316] width 1234 height 632
drag, startPoint x: 1132, startPoint y: 583, endPoint x: 855, endPoint y: 424, distance: 319.8
click at [855, 424] on quentale-workspace at bounding box center [617, 316] width 1234 height 632
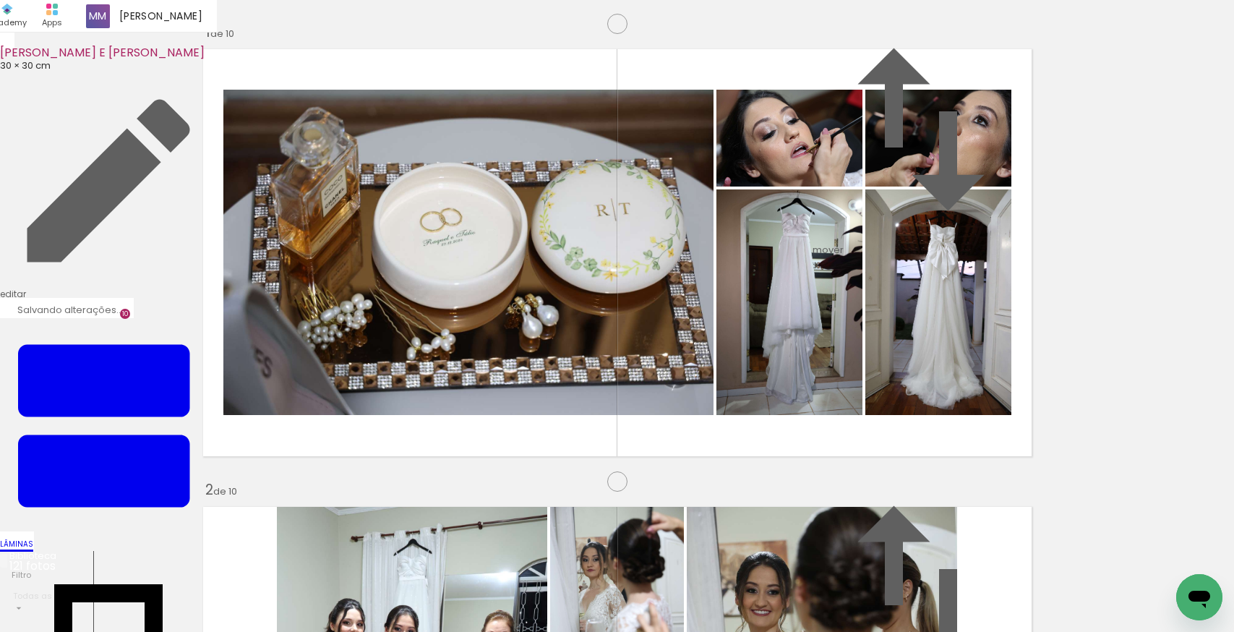
scroll to position [0, 2661]
click at [554, 472] on quentale-workspace at bounding box center [617, 316] width 1234 height 632
click at [428, 469] on quentale-workspace at bounding box center [617, 316] width 1234 height 632
drag, startPoint x: 486, startPoint y: 579, endPoint x: 481, endPoint y: 430, distance: 149.0
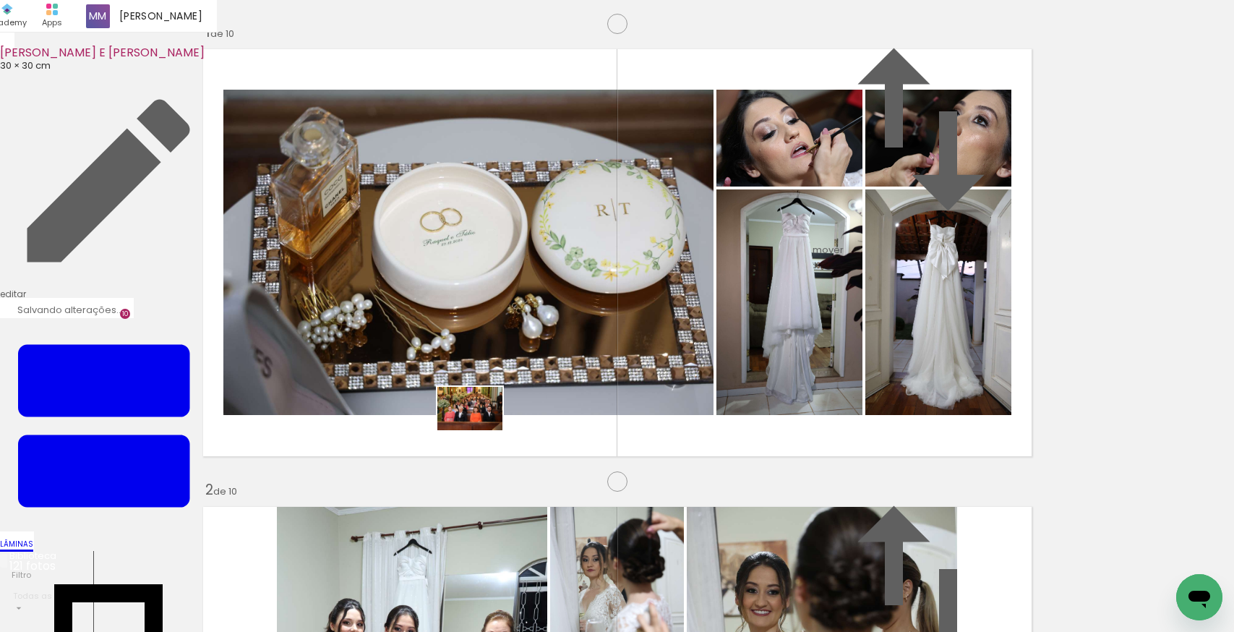
click at [481, 430] on quentale-workspace at bounding box center [617, 316] width 1234 height 632
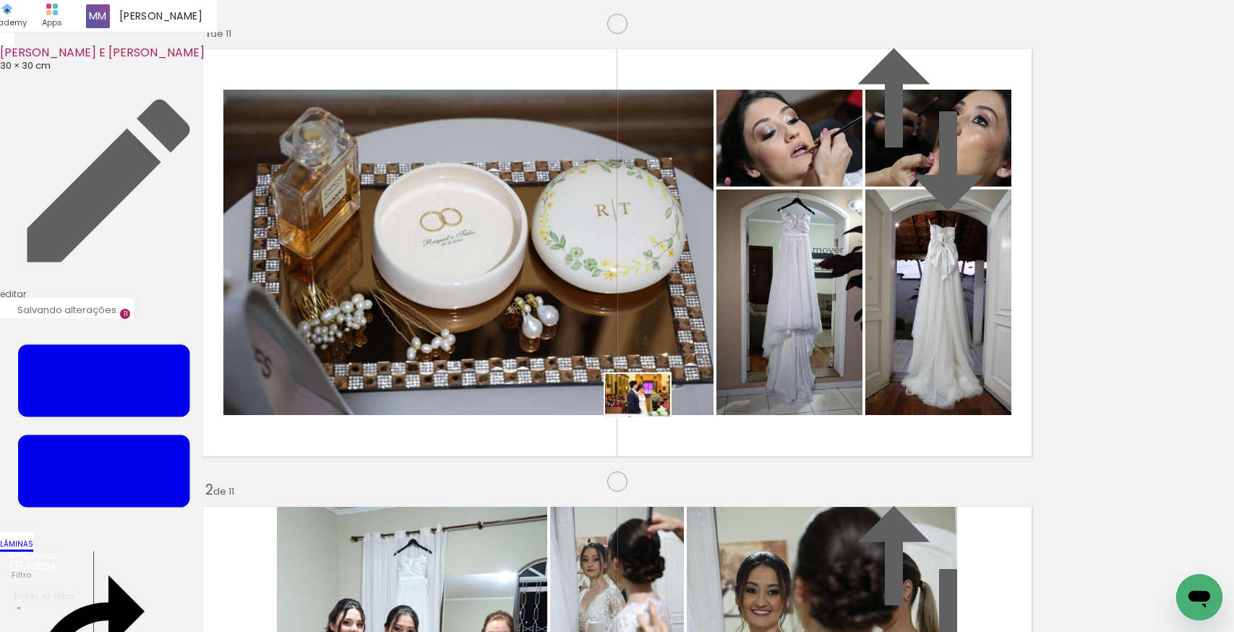
drag, startPoint x: 572, startPoint y: 586, endPoint x: 648, endPoint y: 417, distance: 185.3
click at [648, 417] on quentale-workspace at bounding box center [617, 316] width 1234 height 632
drag, startPoint x: 658, startPoint y: 586, endPoint x: 647, endPoint y: 457, distance: 129.1
click at [647, 457] on quentale-workspace at bounding box center [617, 316] width 1234 height 632
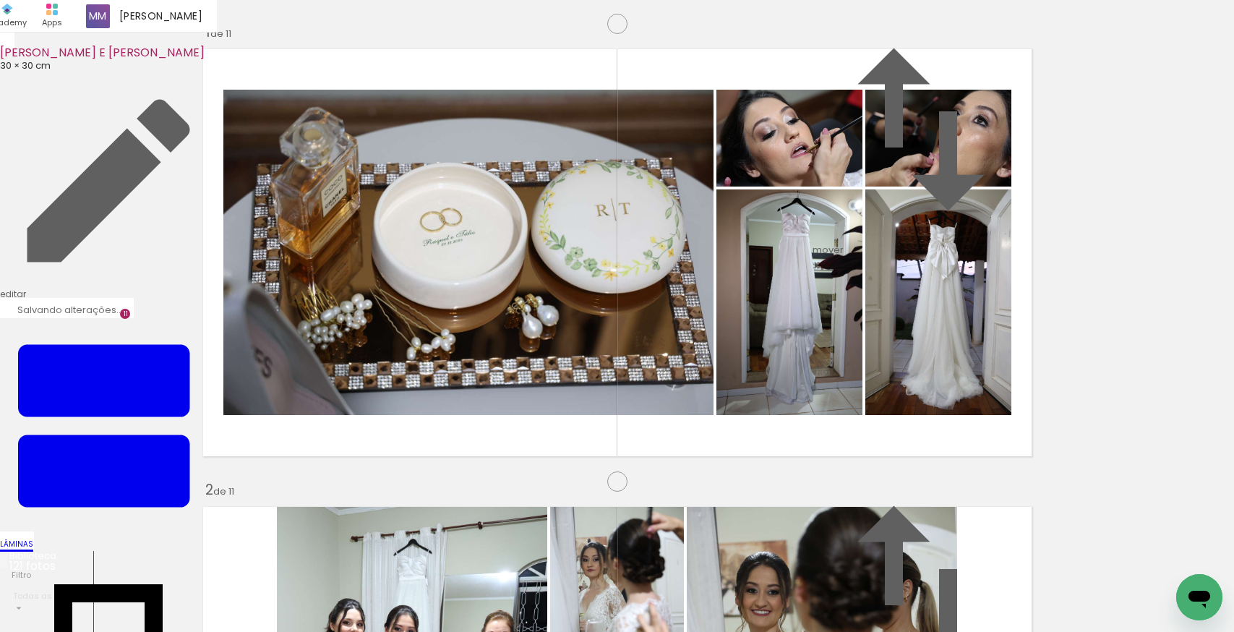
drag, startPoint x: 846, startPoint y: 142, endPoint x: 836, endPoint y: 448, distance: 305.8
drag, startPoint x: 800, startPoint y: 590, endPoint x: 792, endPoint y: 505, distance: 84.9
click at [792, 505] on quentale-workspace at bounding box center [617, 316] width 1234 height 632
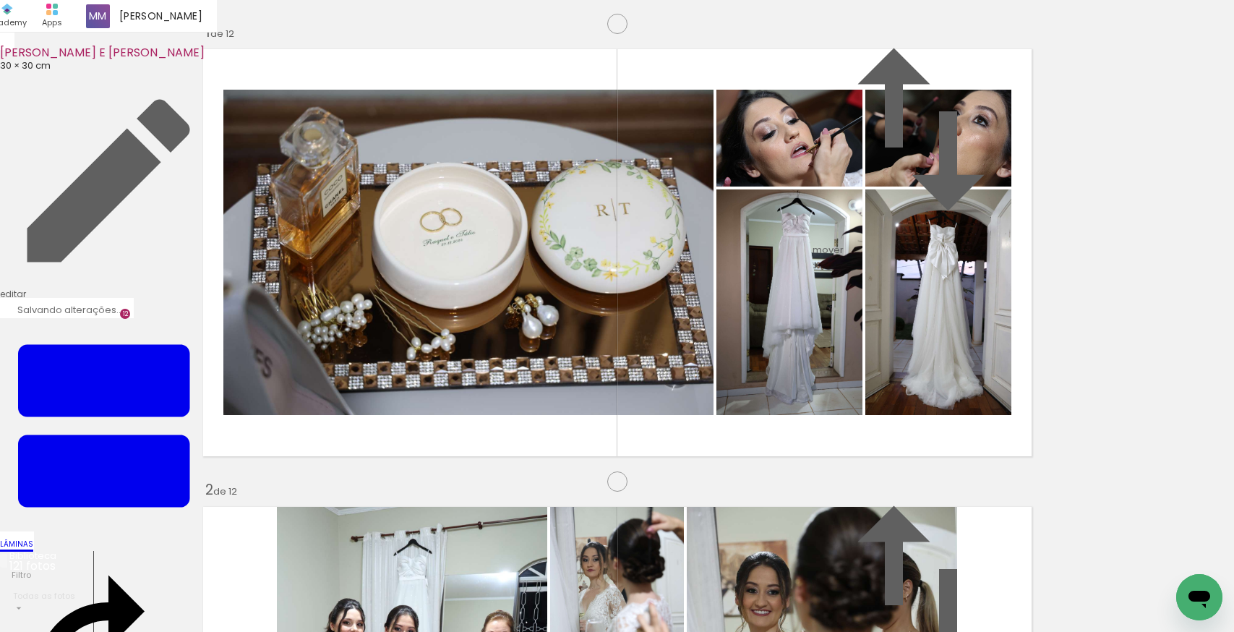
scroll to position [4966, 0]
click at [731, 457] on quentale-workspace at bounding box center [617, 316] width 1234 height 632
drag, startPoint x: 885, startPoint y: 580, endPoint x: 746, endPoint y: 472, distance: 176.1
click at [746, 472] on quentale-workspace at bounding box center [617, 316] width 1234 height 632
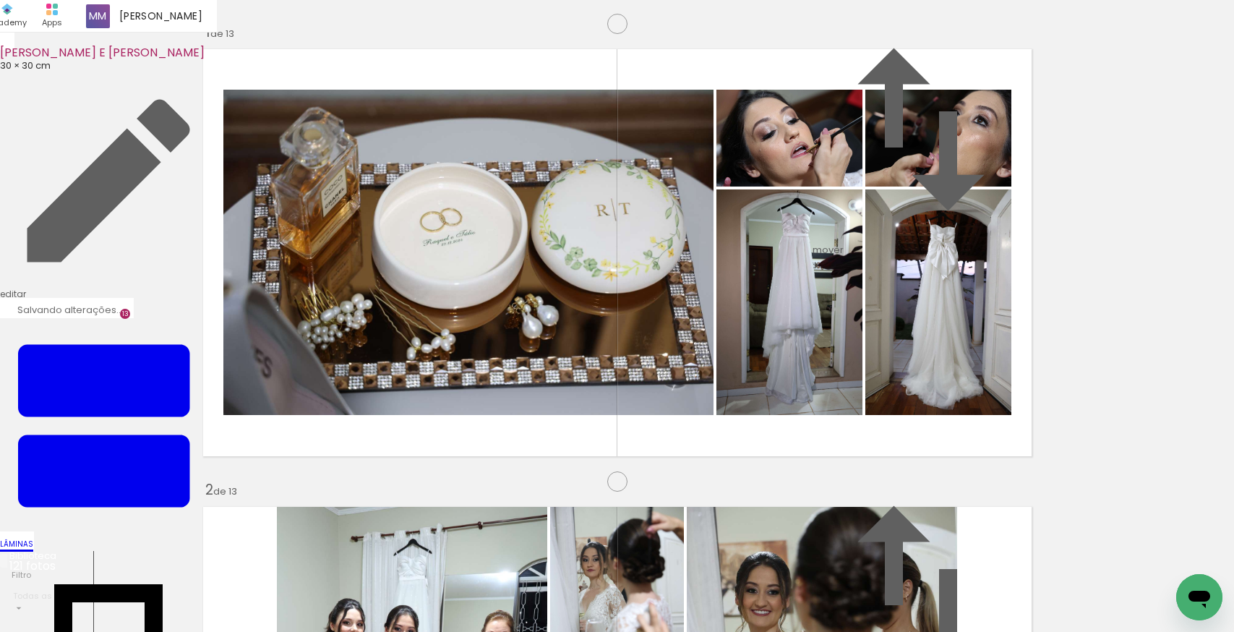
scroll to position [5507, 0]
drag, startPoint x: 972, startPoint y: 596, endPoint x: 651, endPoint y: 403, distance: 374.8
click at [651, 403] on quentale-workspace at bounding box center [617, 316] width 1234 height 632
drag, startPoint x: 1044, startPoint y: 574, endPoint x: 756, endPoint y: 381, distance: 347.3
click at [756, 381] on quentale-workspace at bounding box center [617, 316] width 1234 height 632
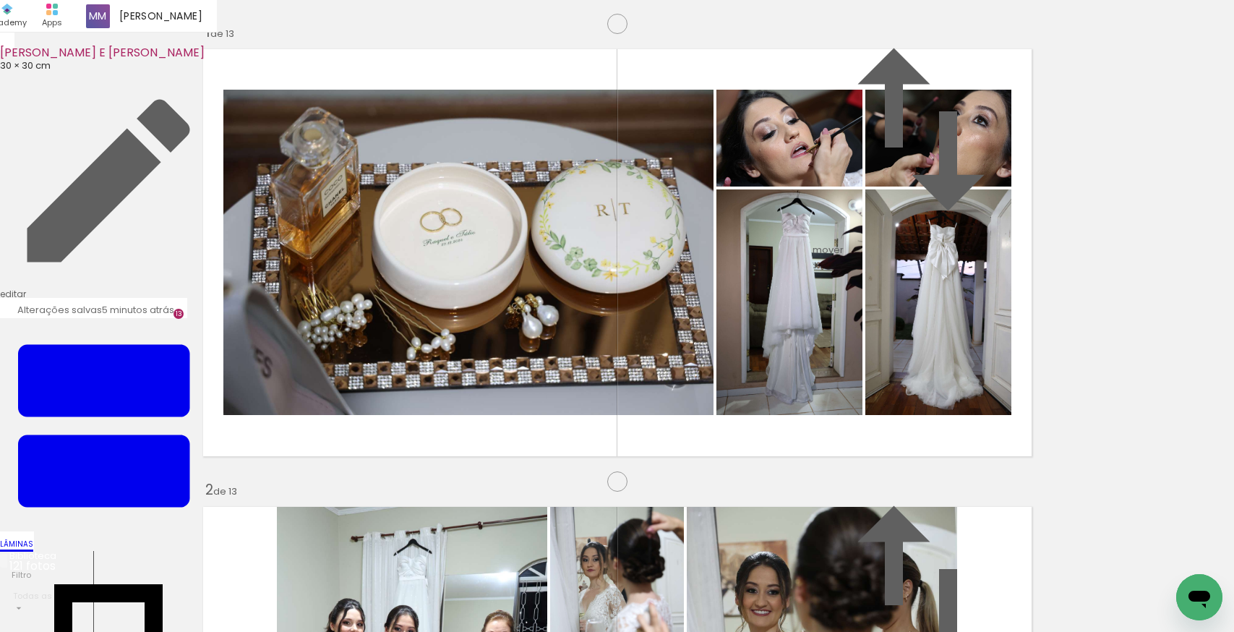
scroll to position [0, 3326]
drag, startPoint x: 480, startPoint y: 569, endPoint x: 690, endPoint y: 392, distance: 275.4
click at [690, 392] on quentale-workspace at bounding box center [617, 316] width 1234 height 632
click at [526, 465] on quentale-workspace at bounding box center [617, 316] width 1234 height 632
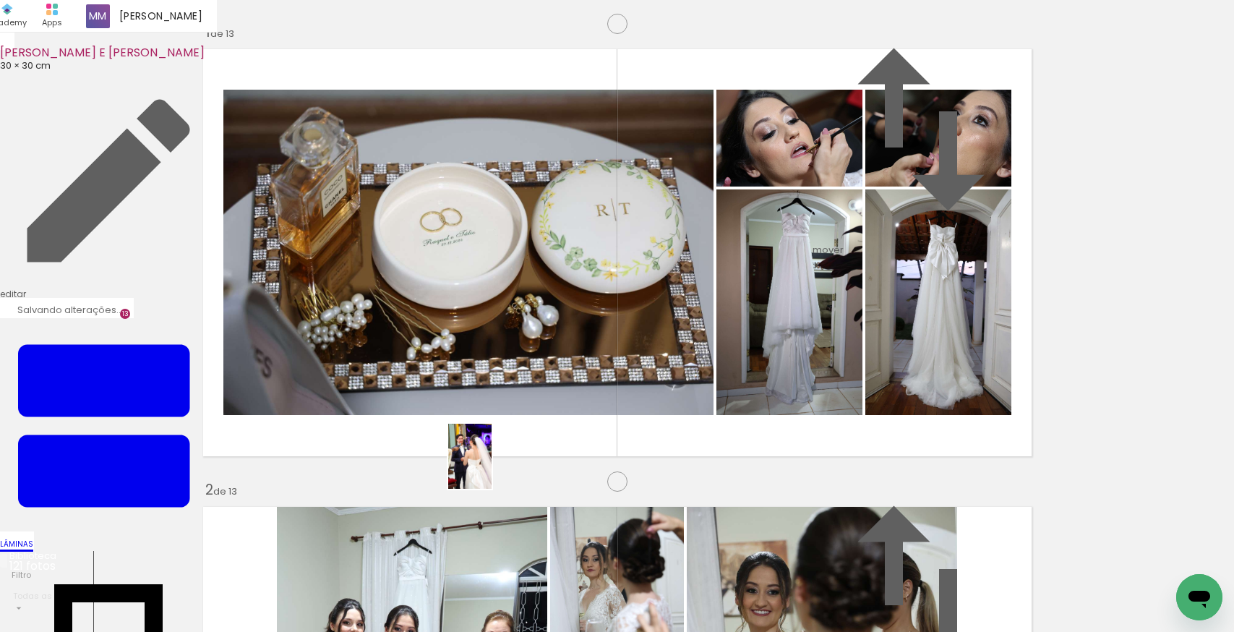
drag, startPoint x: 551, startPoint y: 586, endPoint x: 491, endPoint y: 467, distance: 133.5
click at [491, 467] on quentale-workspace at bounding box center [617, 316] width 1234 height 632
drag, startPoint x: 622, startPoint y: 590, endPoint x: 574, endPoint y: 399, distance: 197.5
click at [574, 399] on quentale-workspace at bounding box center [617, 316] width 1234 height 632
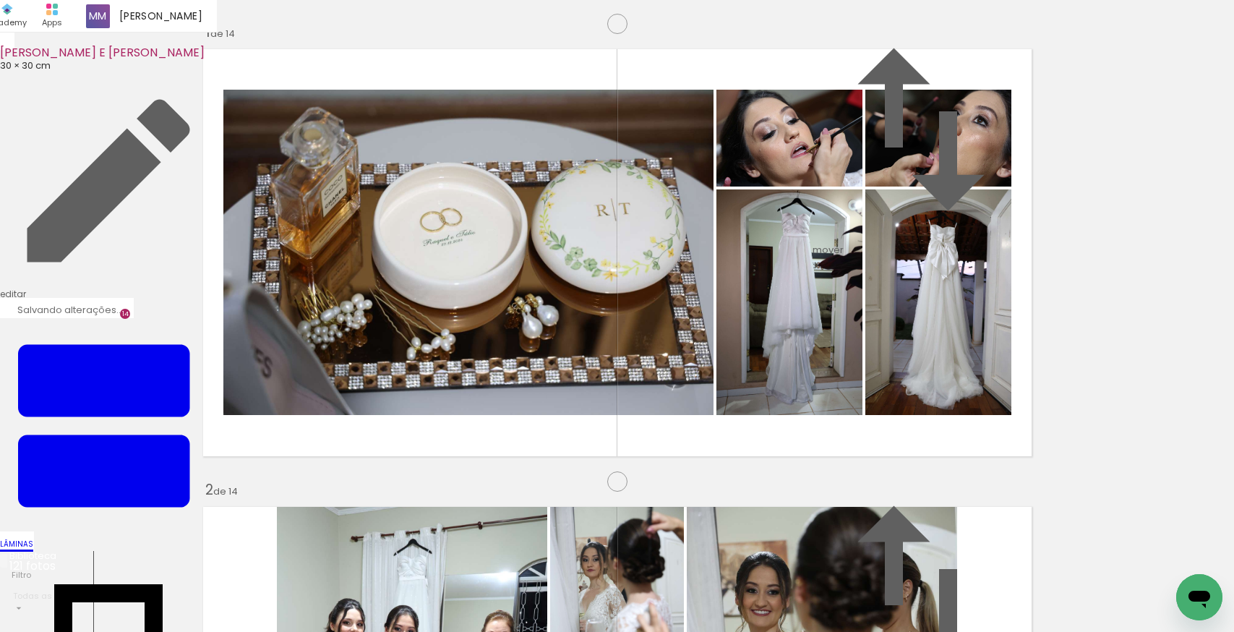
scroll to position [6302, 0]
drag, startPoint x: 710, startPoint y: 582, endPoint x: 771, endPoint y: 583, distance: 60.7
click at [647, 510] on quentale-workspace at bounding box center [617, 316] width 1234 height 632
drag, startPoint x: 784, startPoint y: 591, endPoint x: 719, endPoint y: 426, distance: 177.8
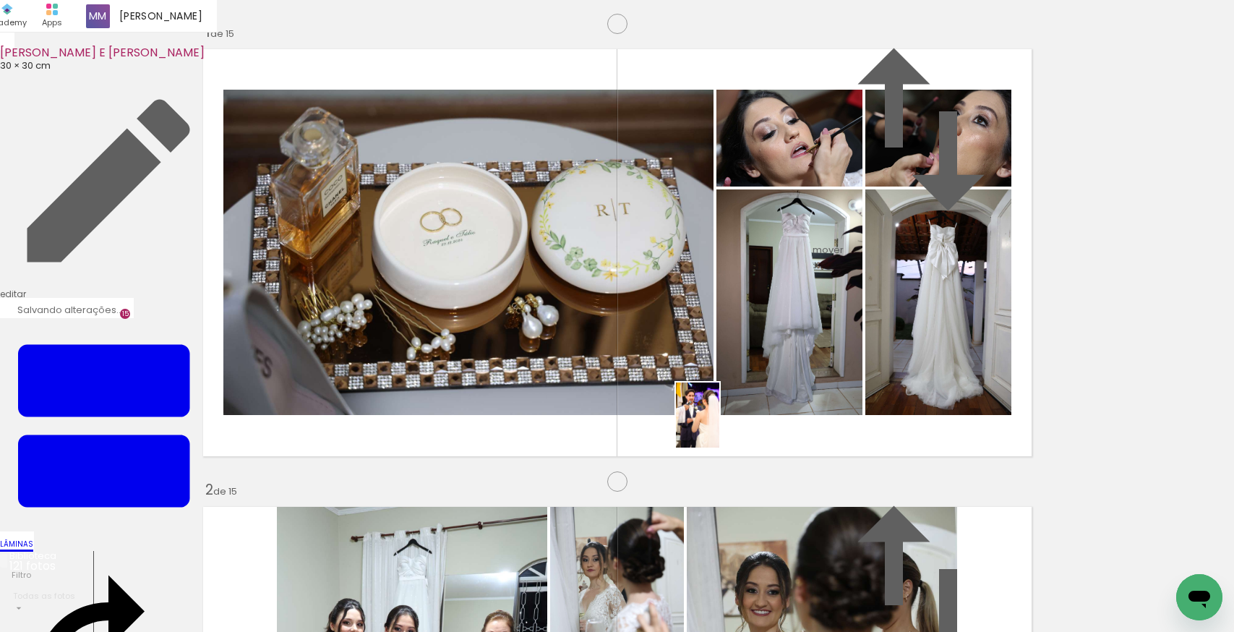
click at [719, 426] on quentale-workspace at bounding box center [617, 316] width 1234 height 632
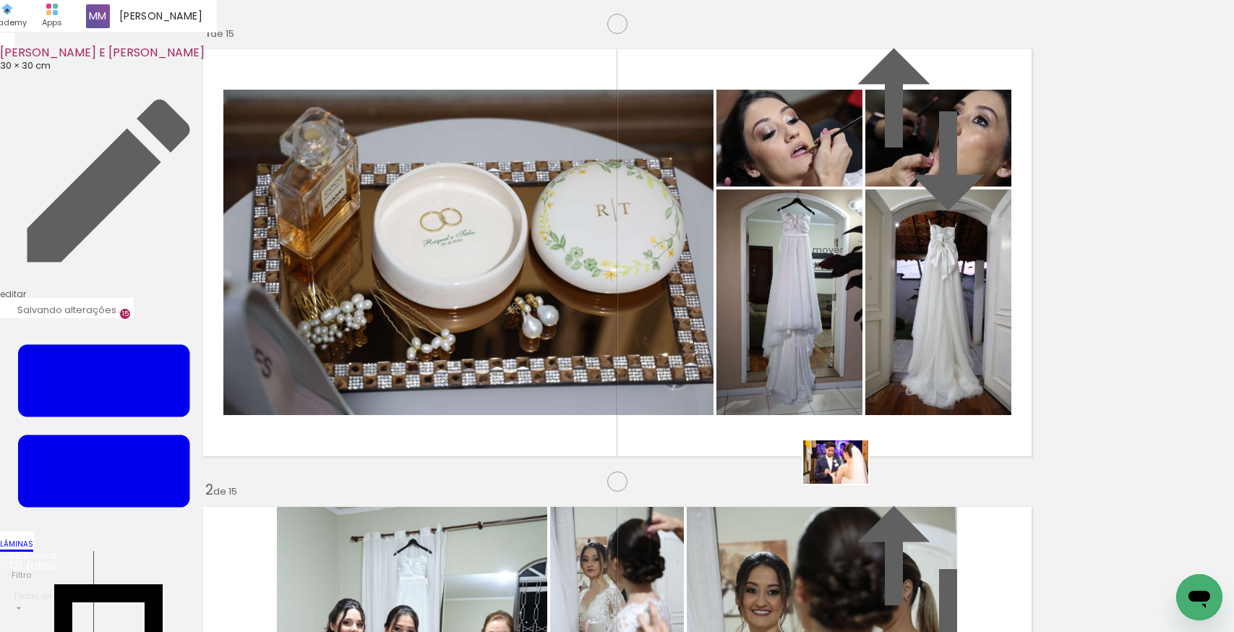
drag, startPoint x: 852, startPoint y: 502, endPoint x: 846, endPoint y: 483, distance: 19.7
click at [846, 483] on quentale-workspace at bounding box center [617, 316] width 1234 height 632
drag, startPoint x: 955, startPoint y: 588, endPoint x: 667, endPoint y: 474, distance: 309.9
click at [667, 474] on quentale-workspace at bounding box center [617, 316] width 1234 height 632
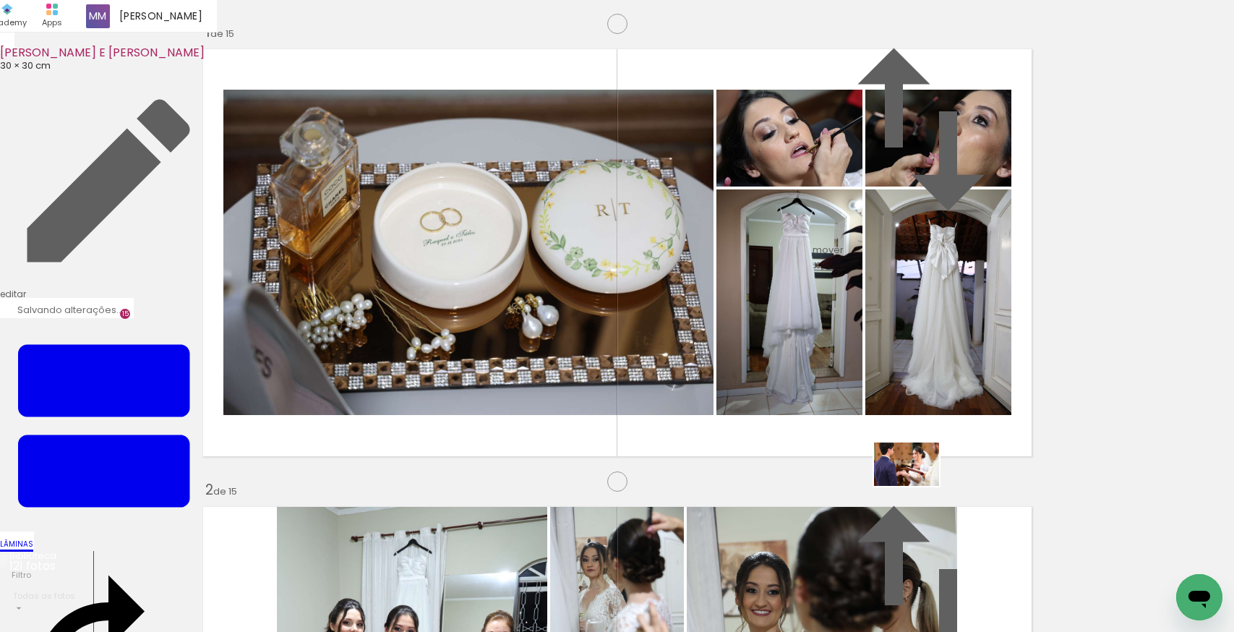
drag, startPoint x: 937, startPoint y: 501, endPoint x: 917, endPoint y: 486, distance: 25.3
click at [917, 486] on quentale-workspace at bounding box center [617, 316] width 1234 height 632
